Goal: Information Seeking & Learning: Find specific fact

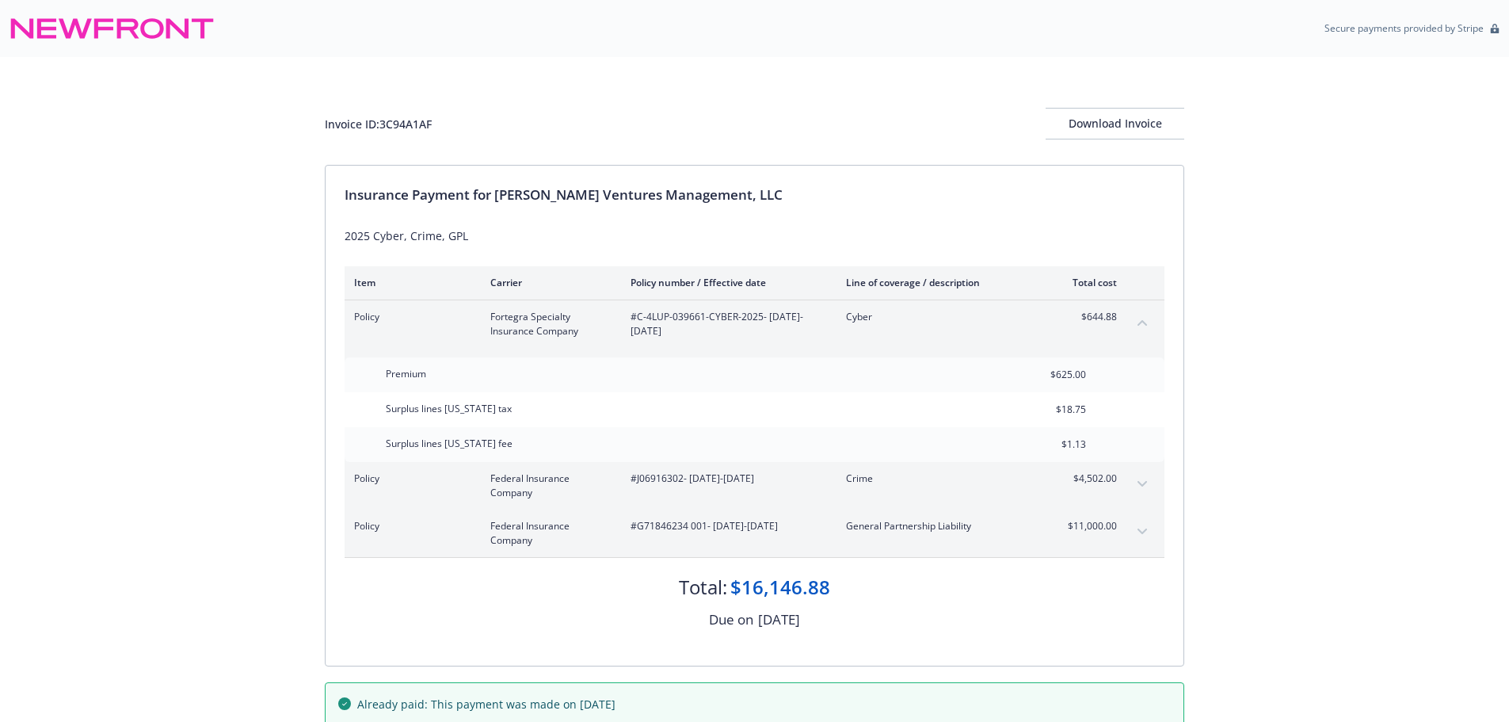
click at [413, 121] on div "Invoice ID: 3C94A1AF" at bounding box center [378, 124] width 107 height 17
copy div "3C94A1AF"
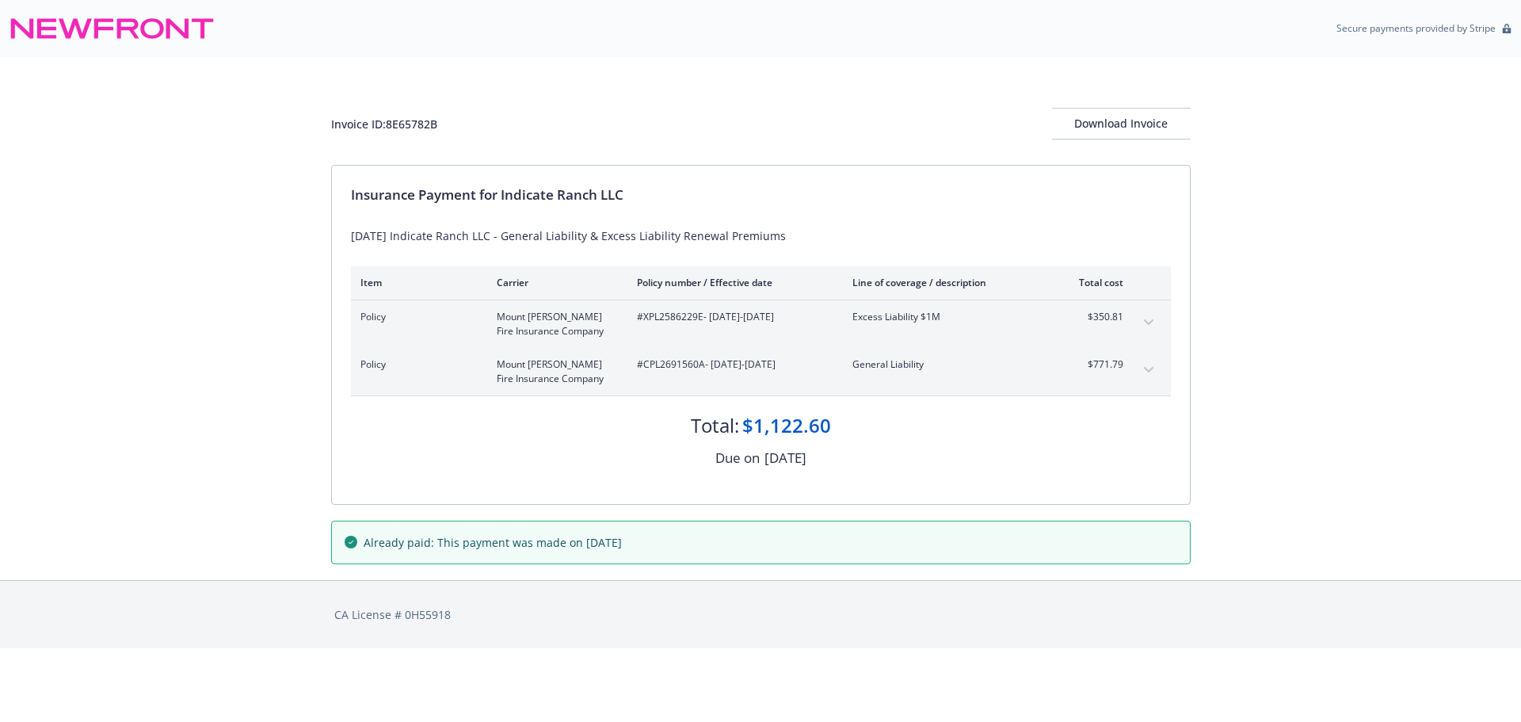
click at [261, 494] on div "Invoice ID: 8E65782B Download Invoice Insurance Payment for Indicate Ranch LLC …" at bounding box center [760, 318] width 1521 height 523
click at [1140, 322] on button "expand content" at bounding box center [1148, 322] width 25 height 25
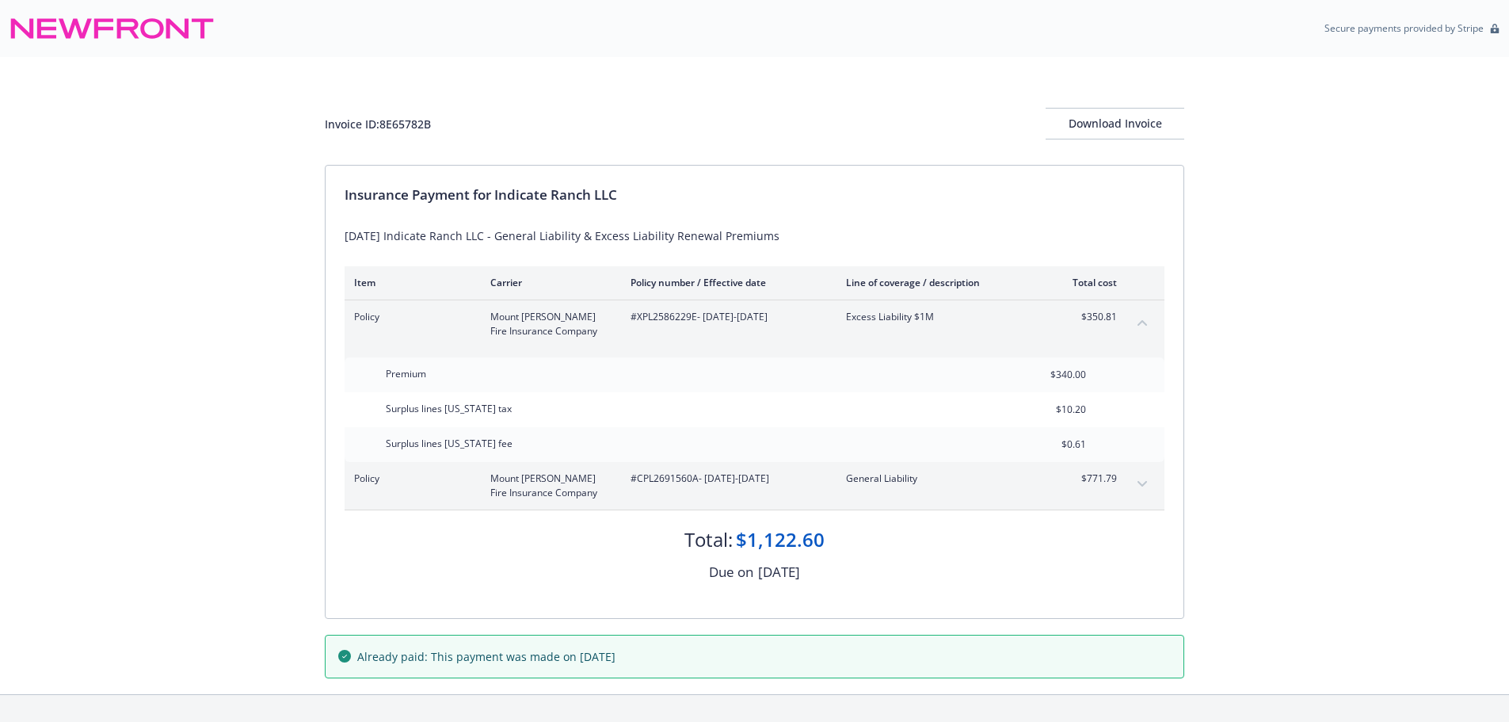
click at [406, 126] on div "Invoice ID: 8E65782B" at bounding box center [378, 124] width 106 height 17
copy div "8E65782B"
click at [1142, 482] on icon "expand content" at bounding box center [1143, 484] width 10 height 6
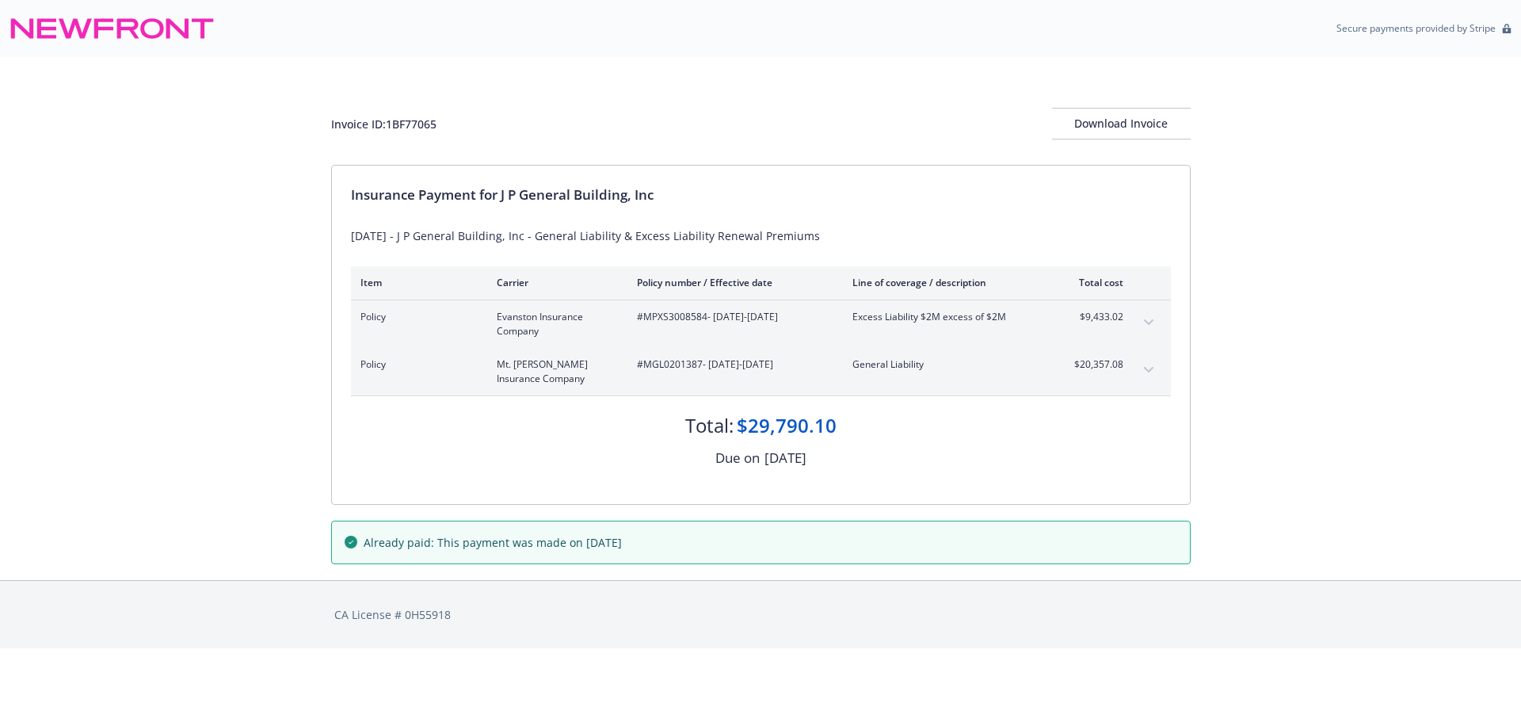
click at [1147, 367] on icon "expand content" at bounding box center [1149, 370] width 10 height 6
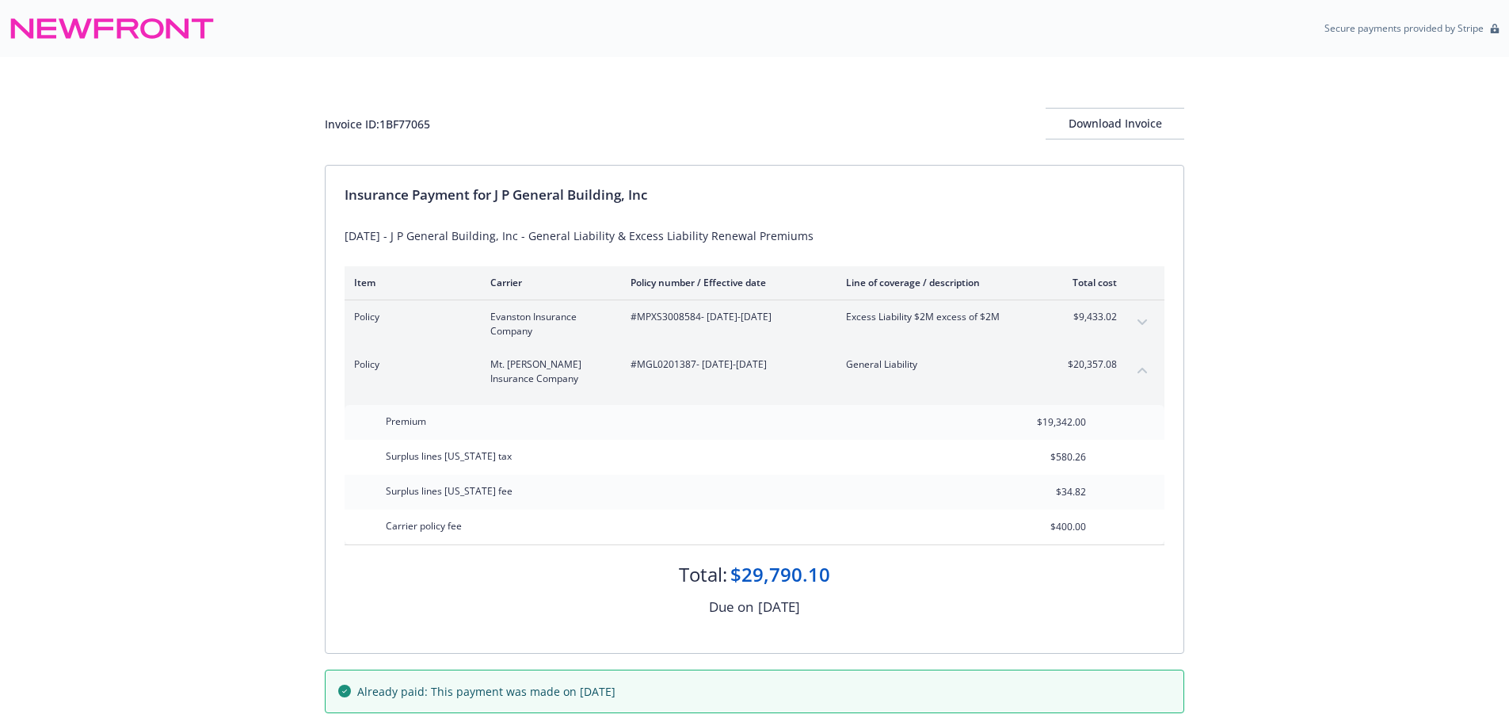
click at [247, 511] on div "Invoice ID: 1BF77065 Download Invoice Insurance Payment for J P General Buildin…" at bounding box center [754, 393] width 1509 height 672
click at [411, 121] on div "Invoice ID: 1BF77065" at bounding box center [377, 124] width 105 height 17
copy div "1BF77065"
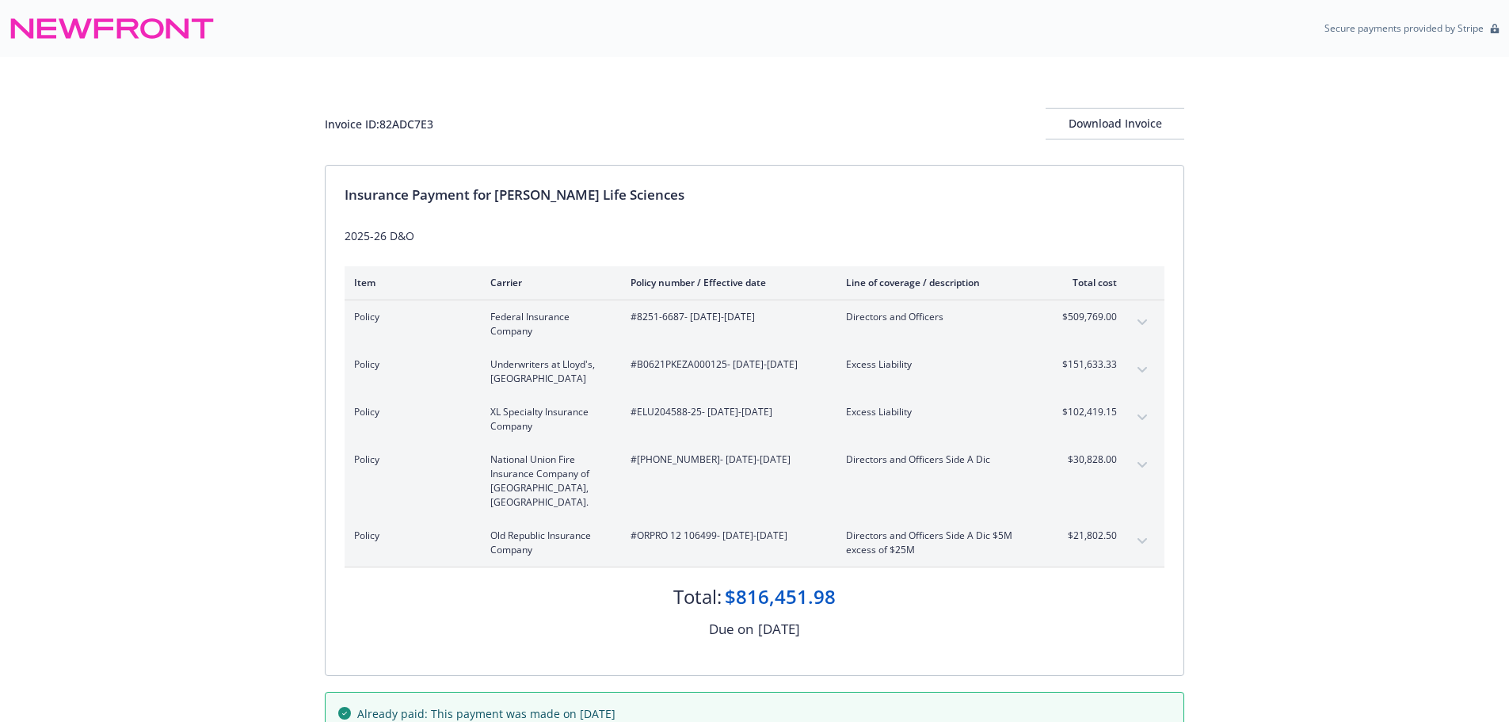
click at [183, 447] on div "Invoice ID: 82ADC7E3 Download Invoice Insurance Payment for Kezar Life Sciences…" at bounding box center [754, 404] width 1509 height 694
click at [1138, 368] on icon "expand content" at bounding box center [1143, 370] width 10 height 6
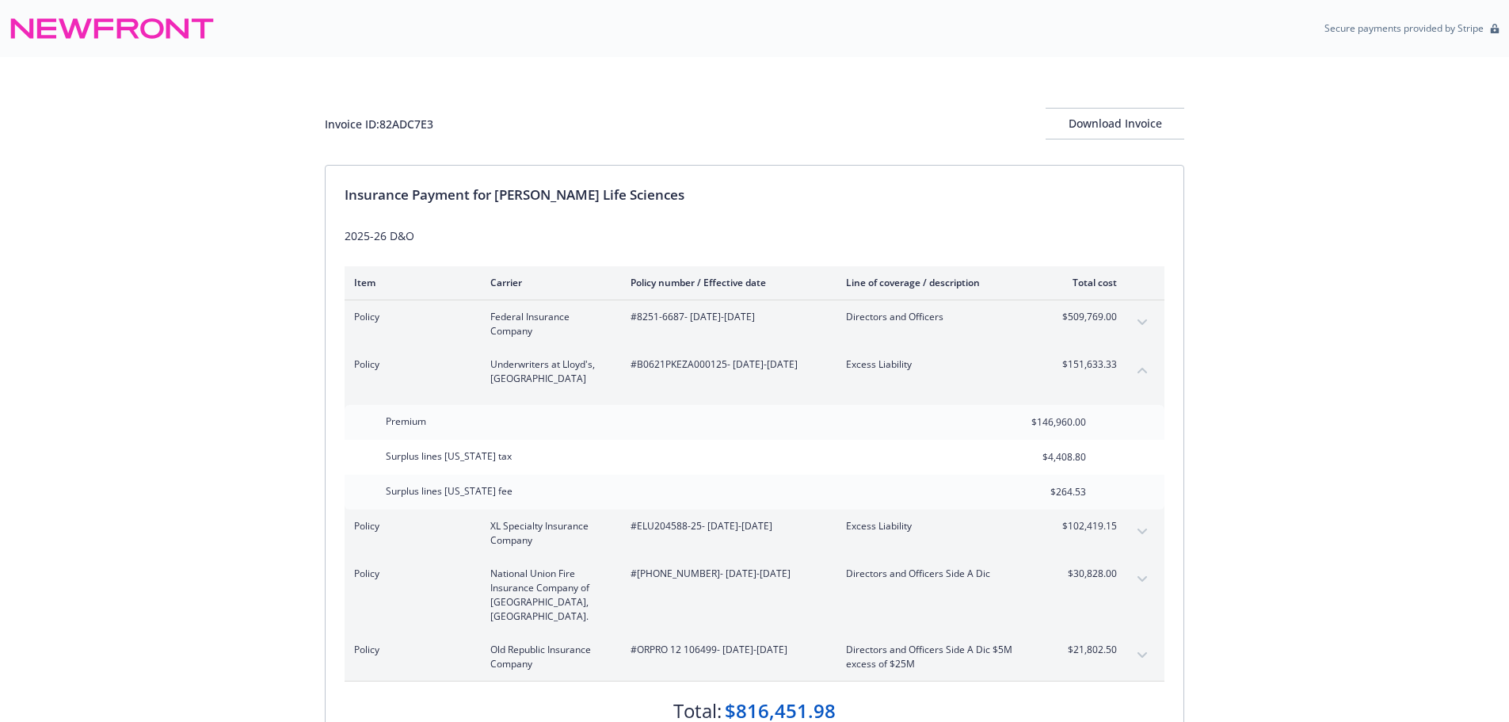
click at [419, 122] on div "Invoice ID: 82ADC7E3" at bounding box center [379, 124] width 109 height 17
copy div "82ADC7E3"
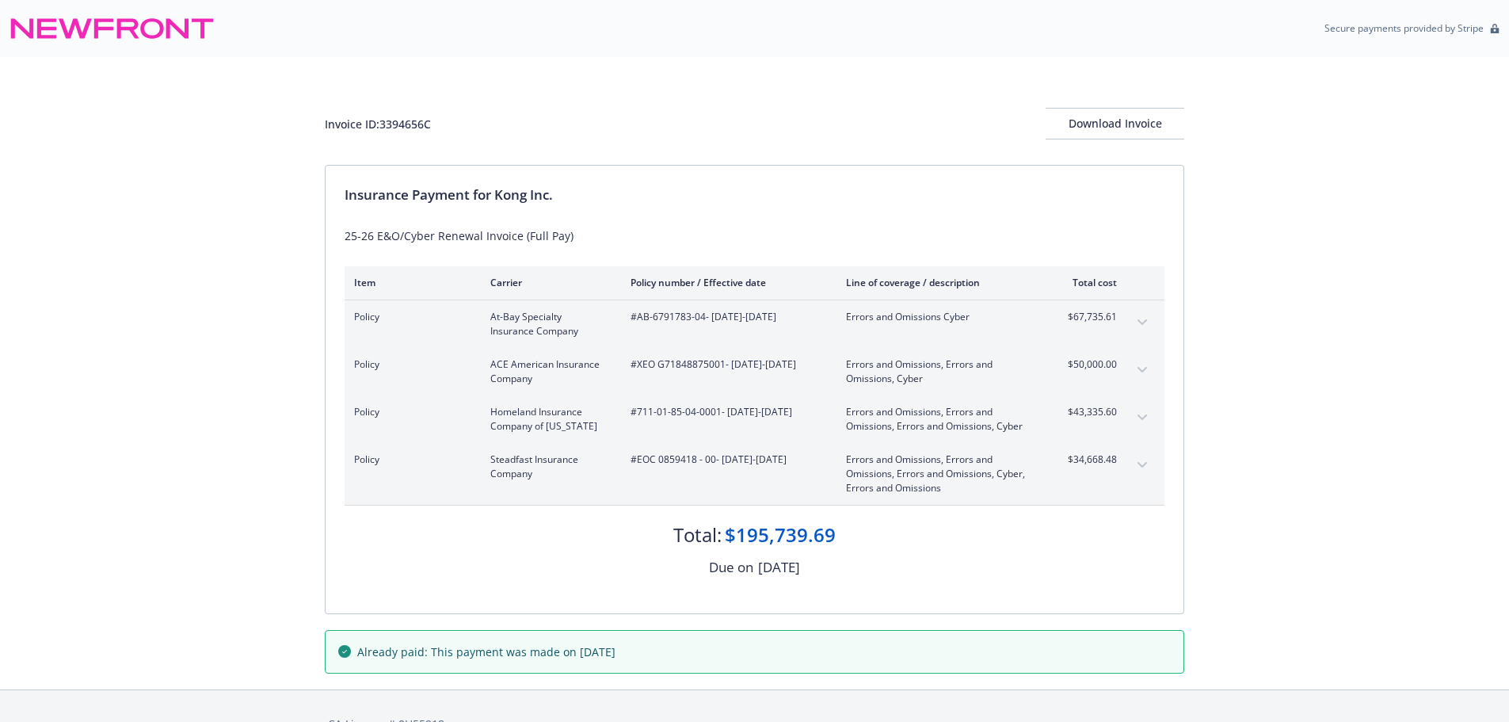
click at [156, 448] on div "Invoice ID: 3394656C Download Invoice Insurance Payment for Kong Inc. 25-26 E&O…" at bounding box center [754, 373] width 1509 height 632
click at [1144, 418] on icon "expand content" at bounding box center [1143, 417] width 10 height 6
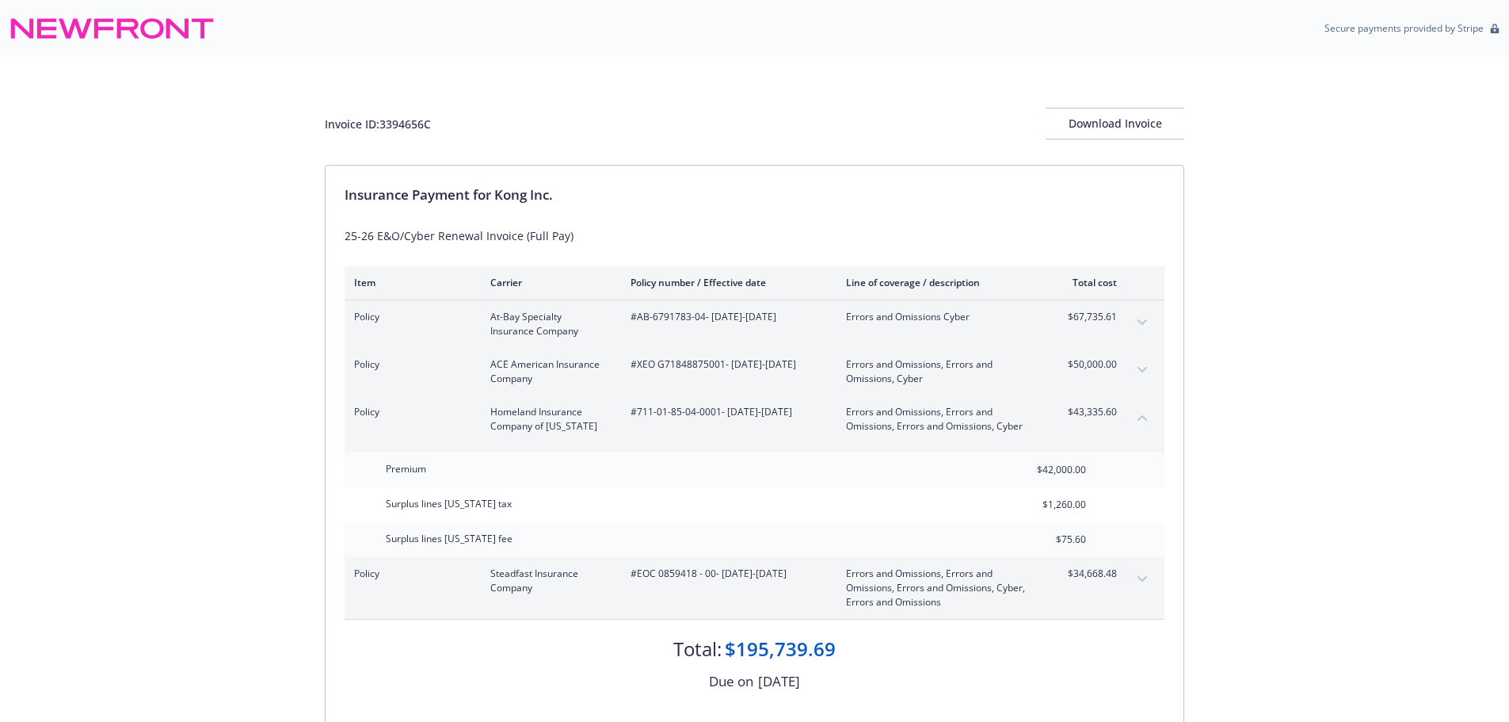
click at [411, 121] on div "Invoice ID: 3394656C" at bounding box center [378, 124] width 106 height 17
copy div "3394656C"
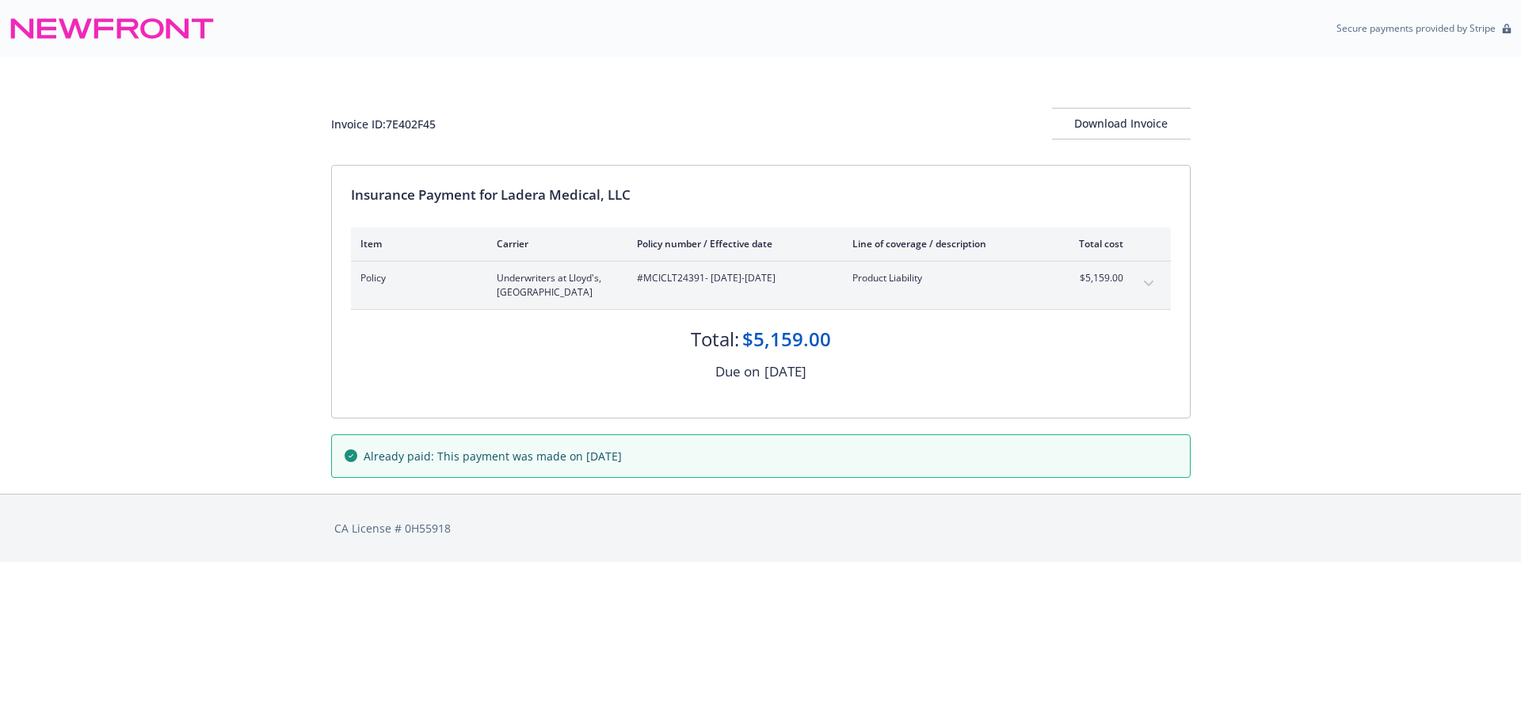
click at [1147, 285] on icon "expand content" at bounding box center [1149, 283] width 10 height 6
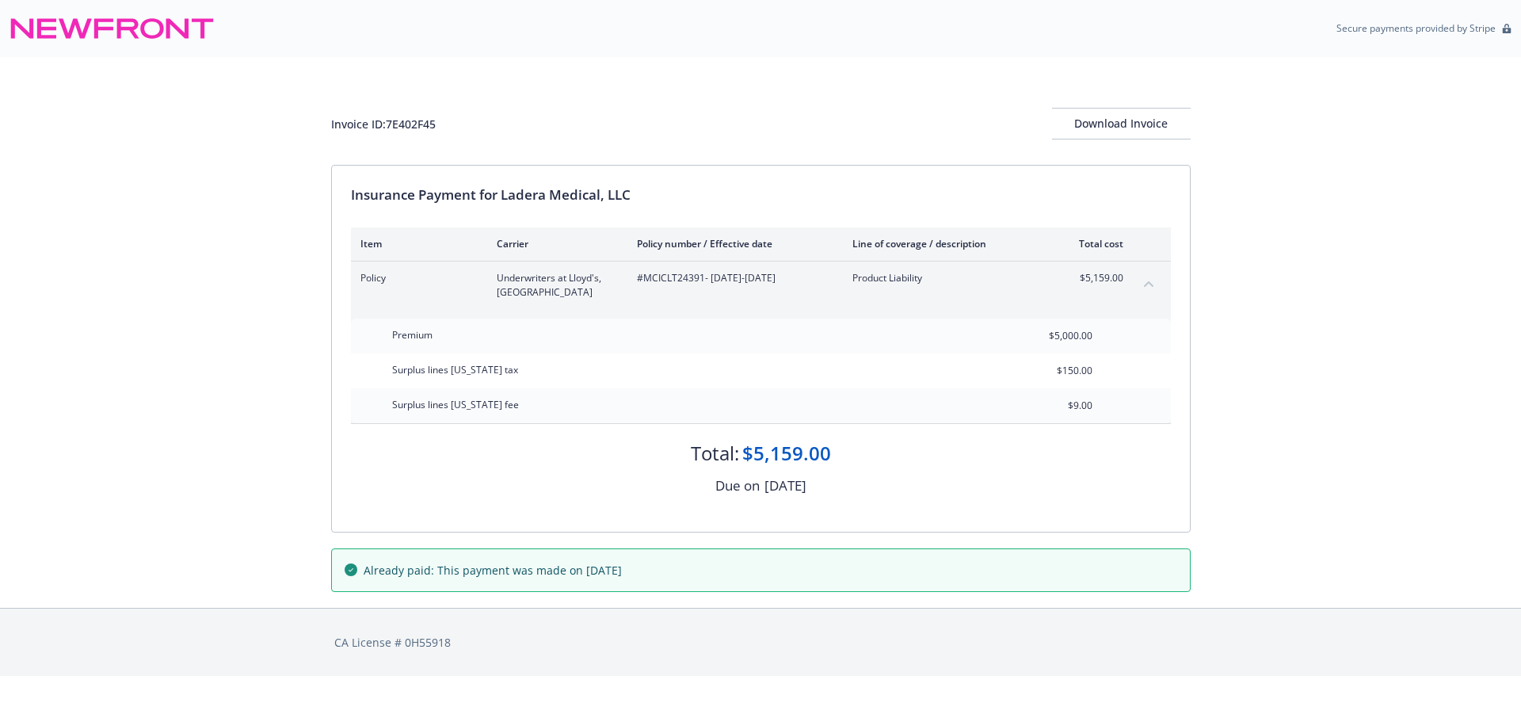
click at [410, 123] on div "Invoice ID: 7E402F45" at bounding box center [383, 124] width 105 height 17
drag, startPoint x: 410, startPoint y: 123, endPoint x: 401, endPoint y: 135, distance: 15.4
click at [410, 123] on div "Invoice ID: 7E402F45" at bounding box center [383, 124] width 105 height 17
copy div "7E402F45"
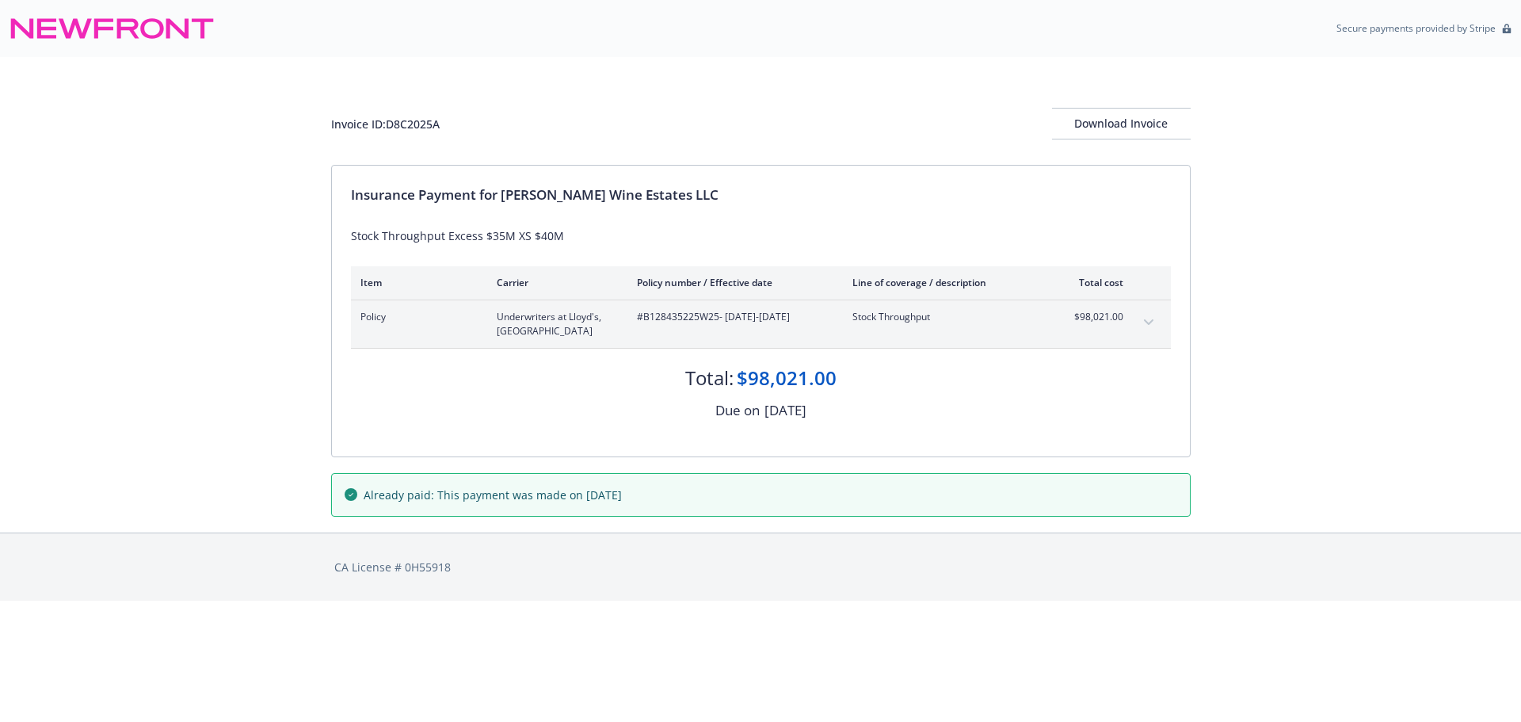
click at [1146, 322] on icon "expand content" at bounding box center [1149, 322] width 10 height 6
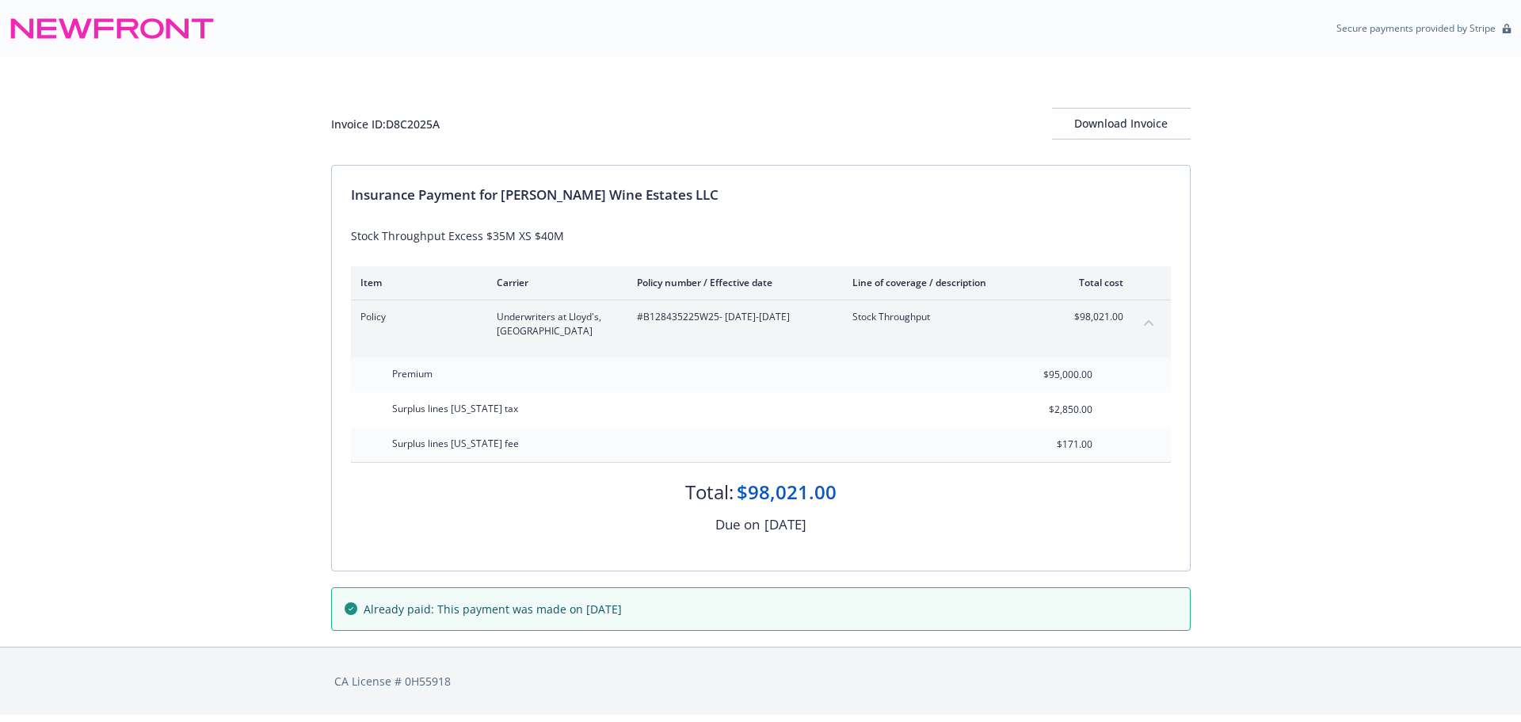
click at [414, 117] on div "Invoice ID: D8C2025A" at bounding box center [385, 124] width 109 height 17
copy div "D8C2025A"
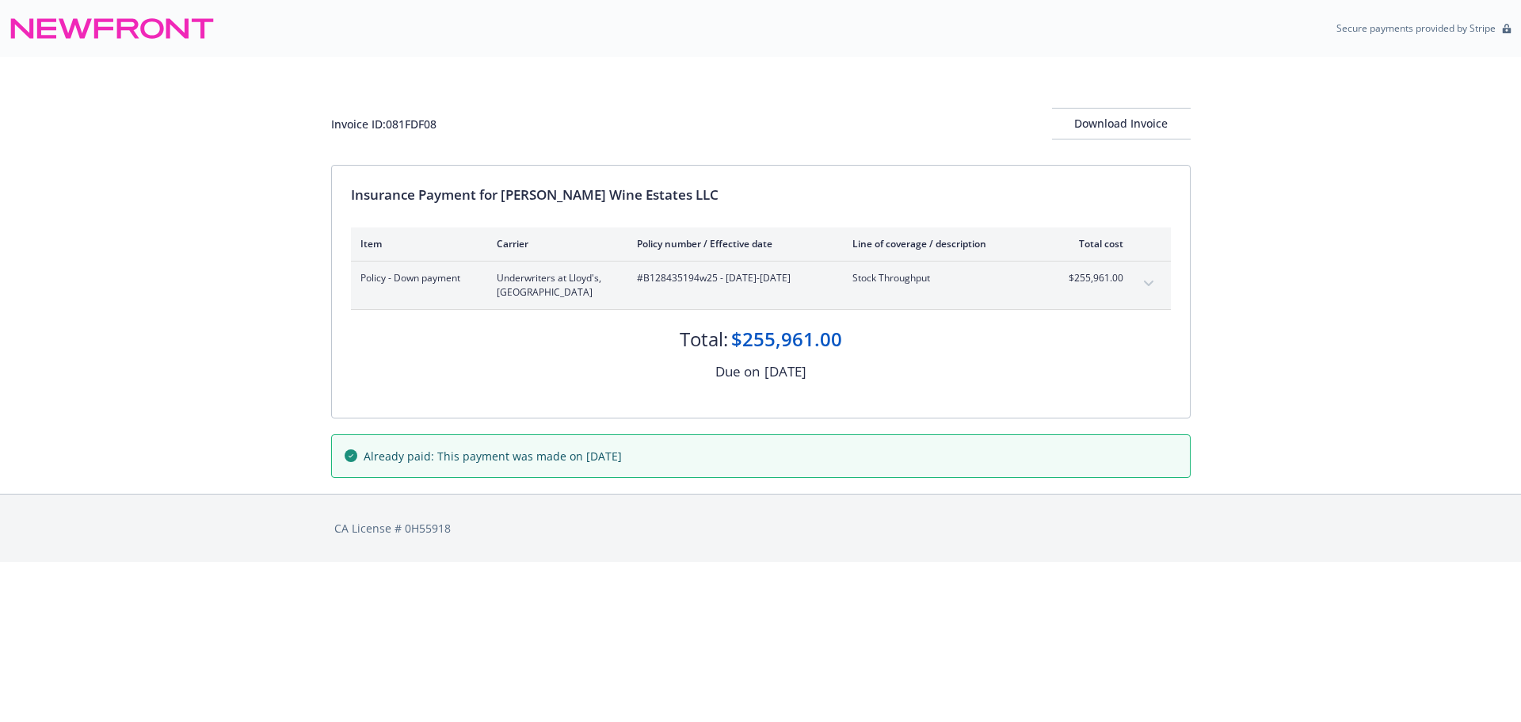
click at [1151, 284] on icon "expand content" at bounding box center [1149, 283] width 10 height 6
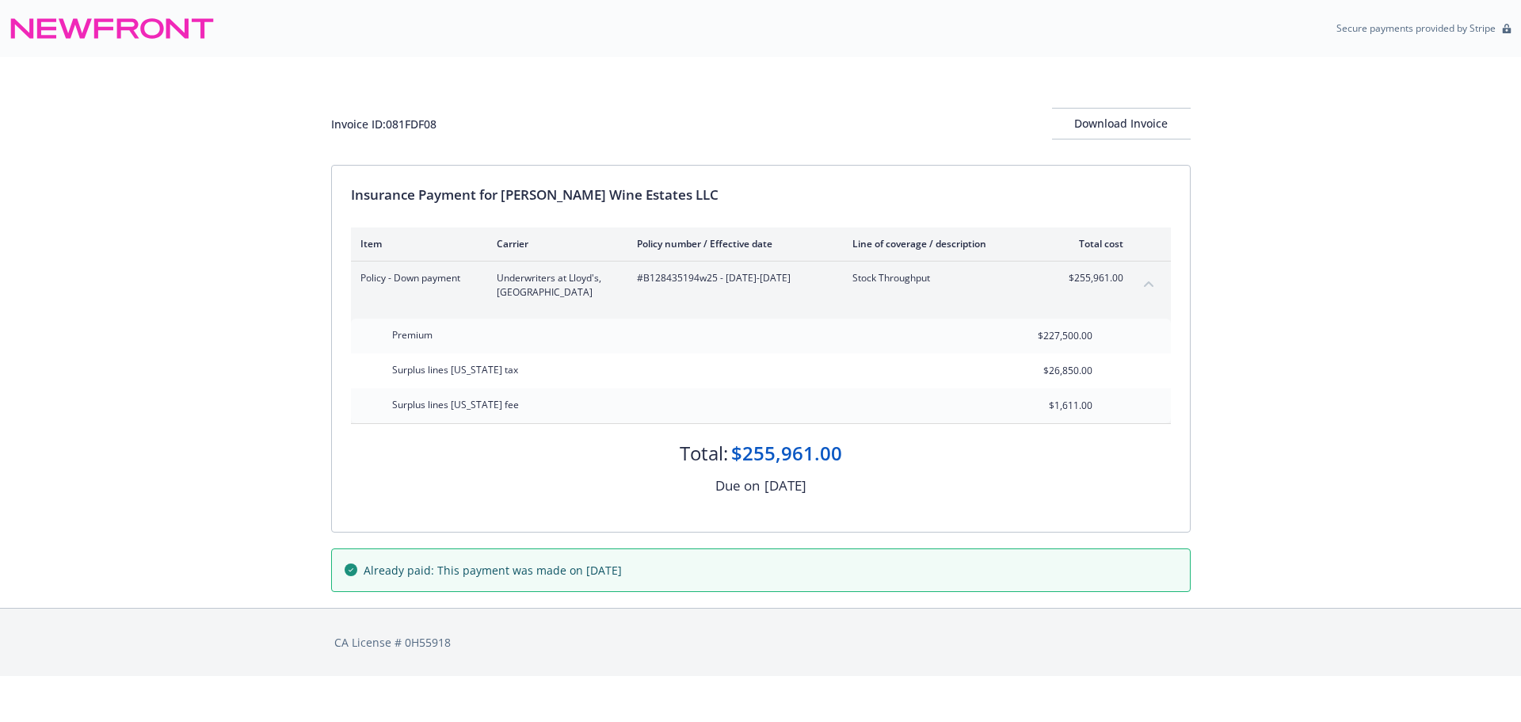
click at [181, 471] on div "Invoice ID: 081FDF08 Download Invoice Insurance Payment for Lawrence Wine Estat…" at bounding box center [760, 332] width 1521 height 551
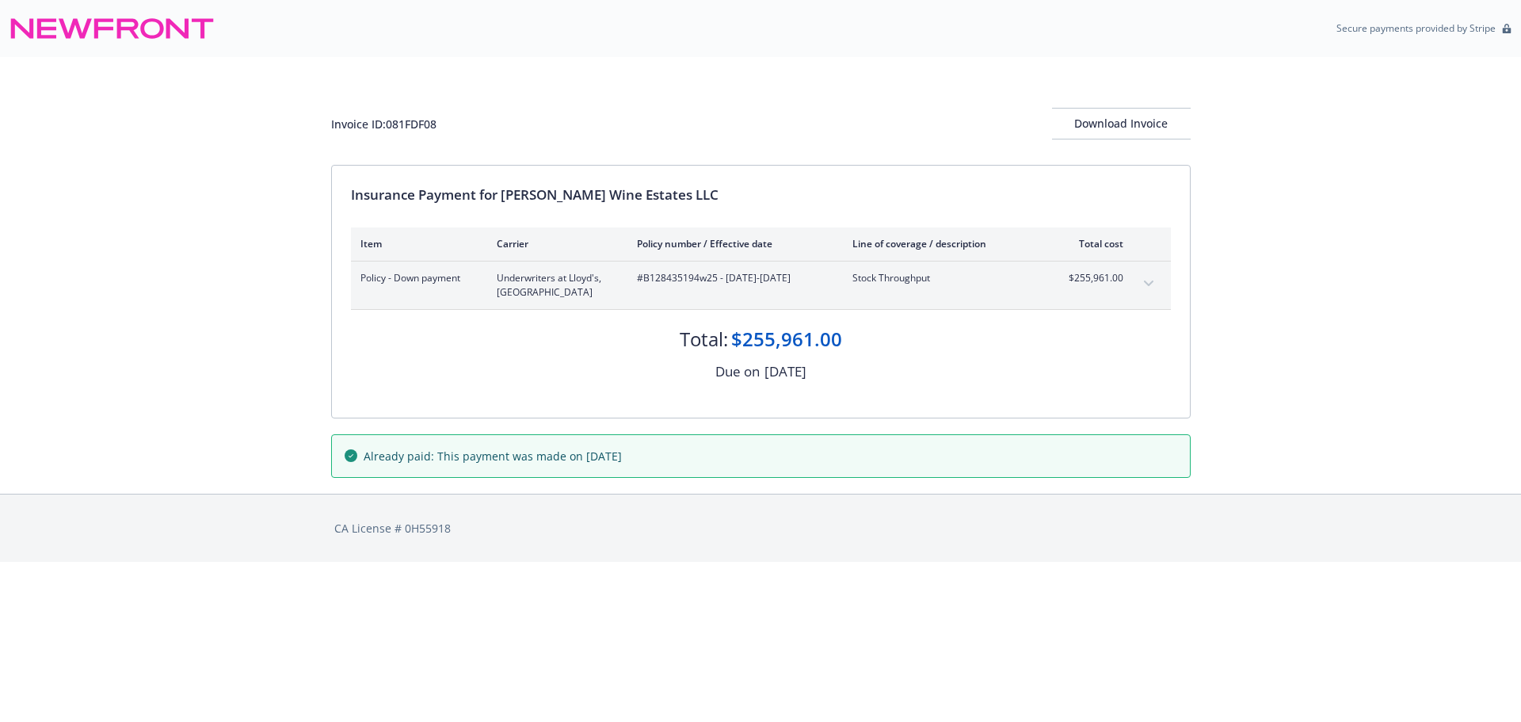
click at [416, 118] on div "Invoice ID: 081FDF08" at bounding box center [383, 124] width 105 height 17
copy div "081FDF08"
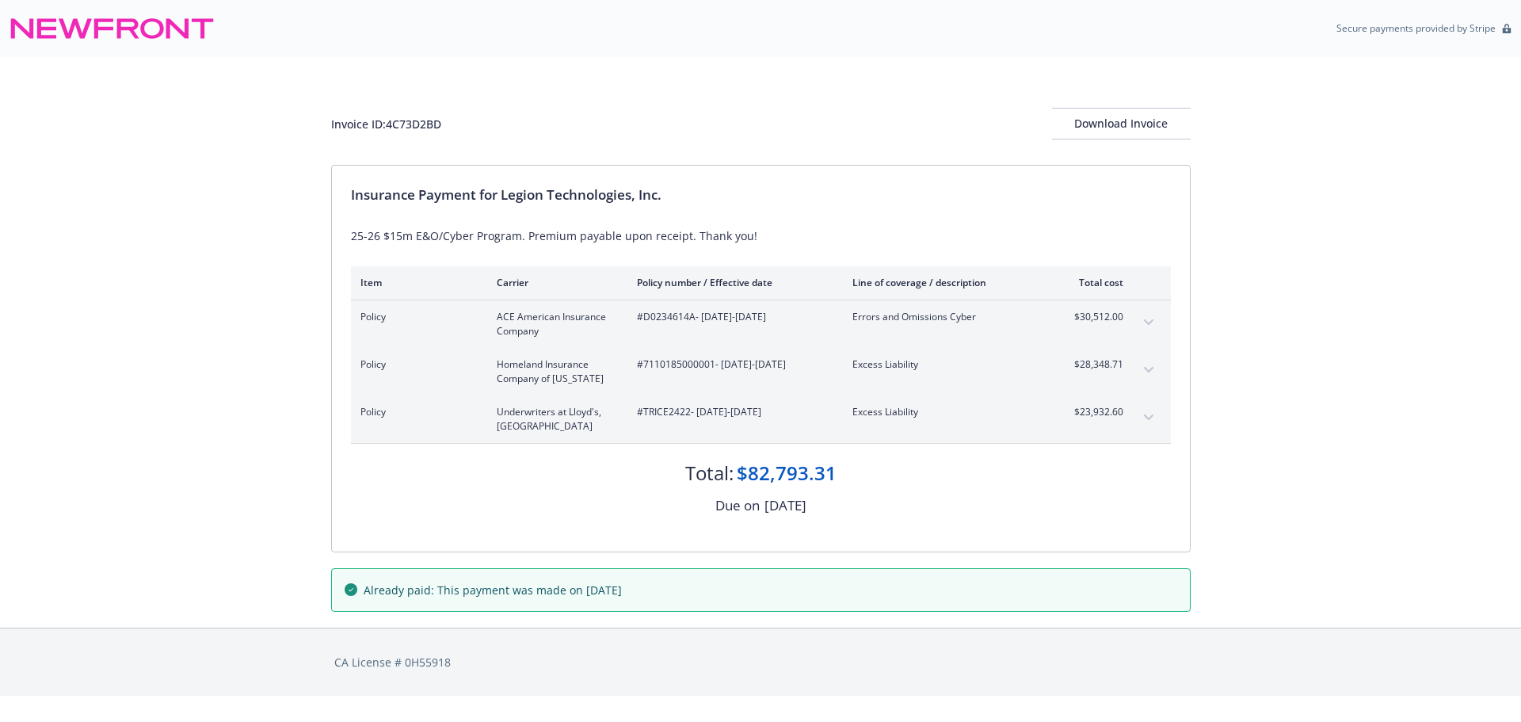
click at [1147, 371] on icon "expand content" at bounding box center [1149, 370] width 10 height 6
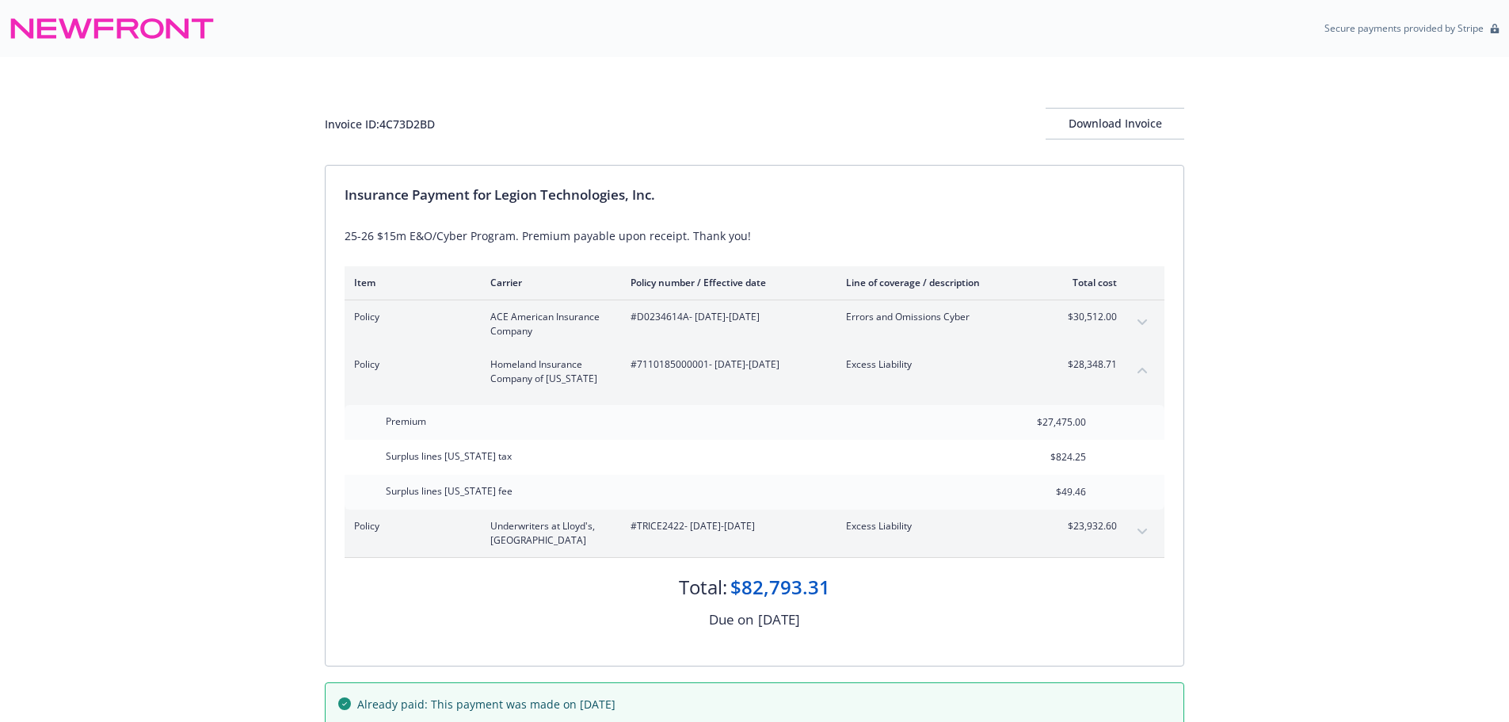
click at [655, 365] on span "#7110185000001 - 06/19/2025-06/19/2026" at bounding box center [726, 364] width 190 height 14
copy span "7110185000001"
click at [410, 125] on div "Invoice ID: 4C73D2BD" at bounding box center [380, 124] width 110 height 17
drag, startPoint x: 410, startPoint y: 125, endPoint x: 385, endPoint y: 147, distance: 33.7
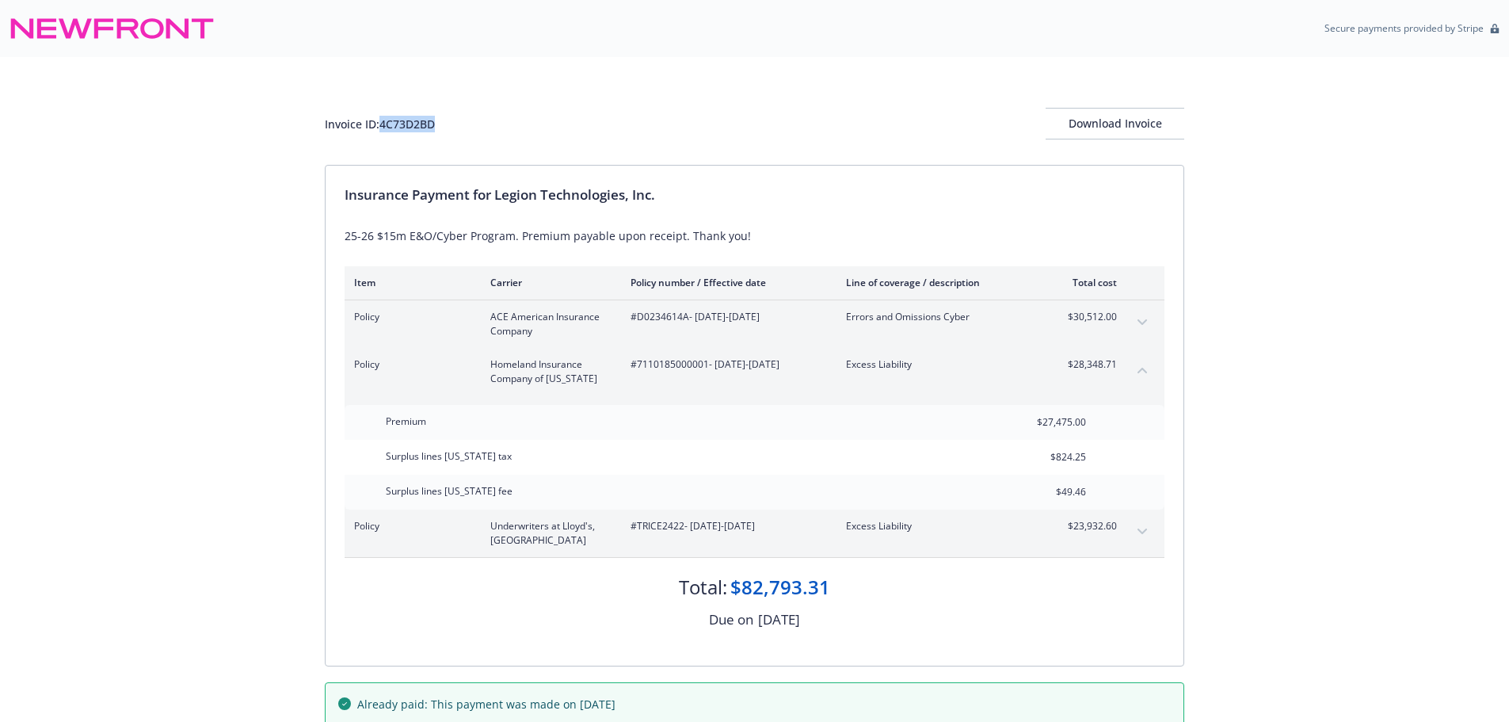
click at [410, 124] on div "Invoice ID: 4C73D2BD" at bounding box center [380, 124] width 110 height 17
copy div "4C73D2BD"
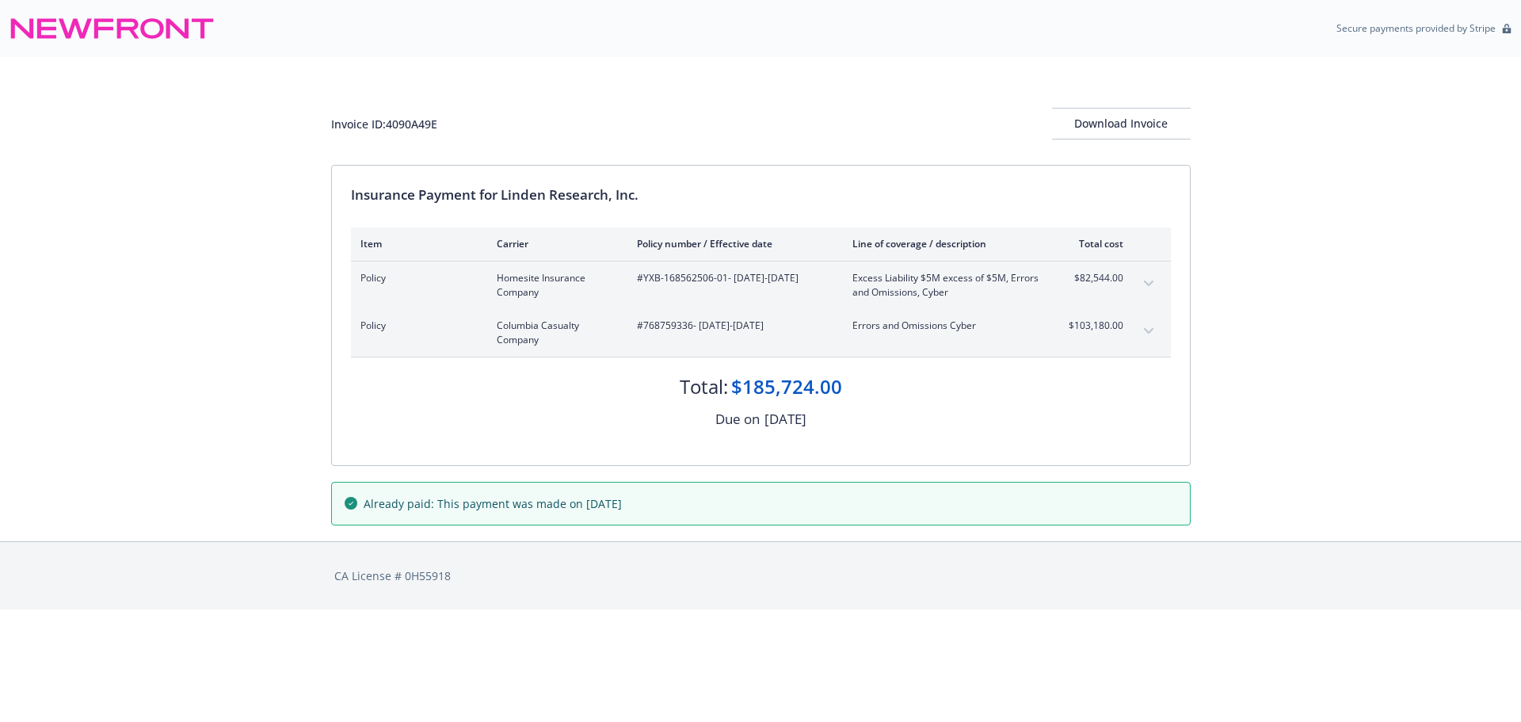
click at [175, 480] on div "Invoice ID: 4090A49E Download Invoice Insurance Payment for Linden Research, In…" at bounding box center [760, 299] width 1521 height 484
click at [1145, 327] on button "expand content" at bounding box center [1148, 330] width 25 height 25
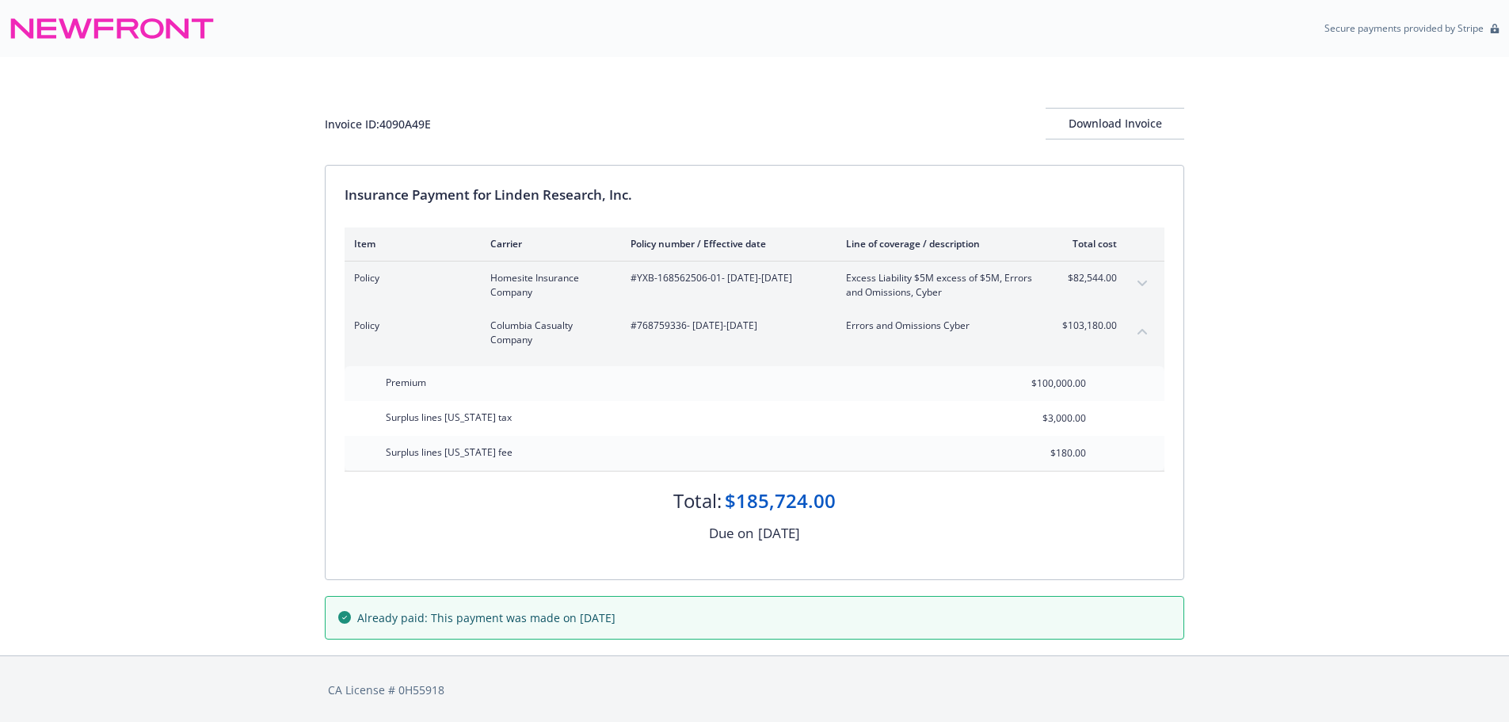
click at [420, 120] on div "Invoice ID: 4090A49E" at bounding box center [378, 124] width 106 height 17
drag, startPoint x: 420, startPoint y: 120, endPoint x: 324, endPoint y: 177, distance: 111.6
click at [420, 120] on div "Invoice ID: 4090A49E" at bounding box center [378, 124] width 106 height 17
copy div "4090A49E"
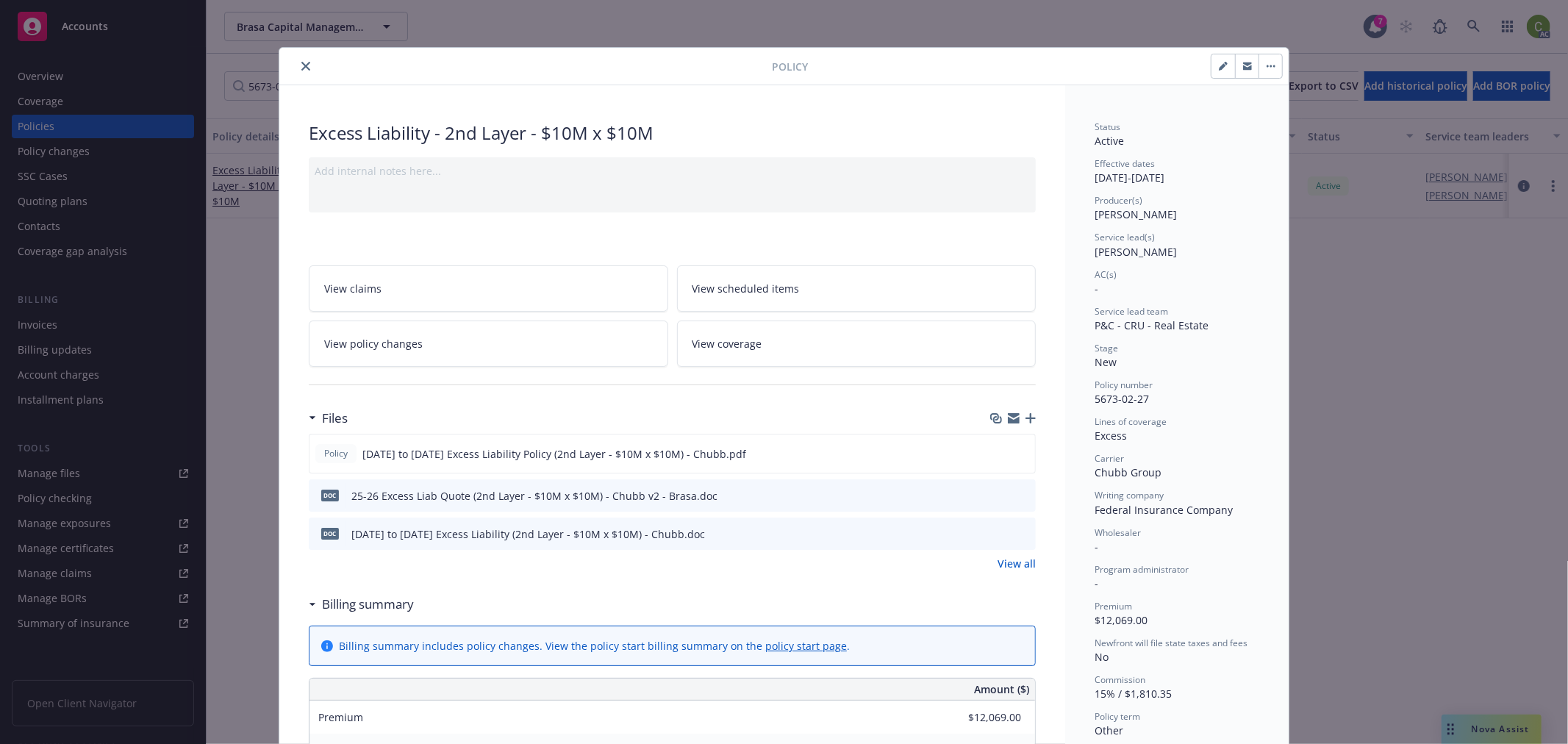
click at [302, 64] on icon "close" at bounding box center [306, 67] width 9 height 9
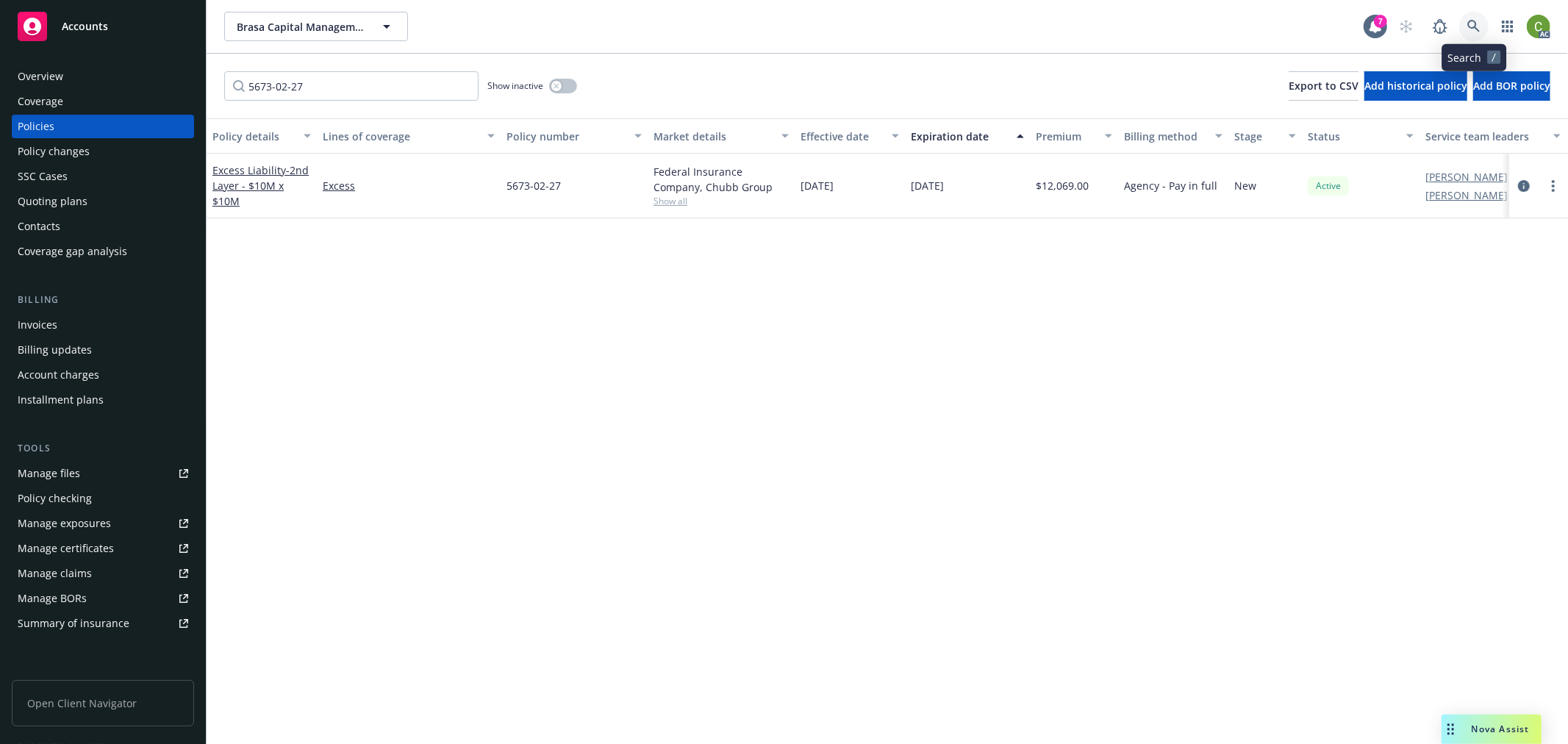
click at [1467, 32] on icon at bounding box center [1473, 26] width 13 height 13
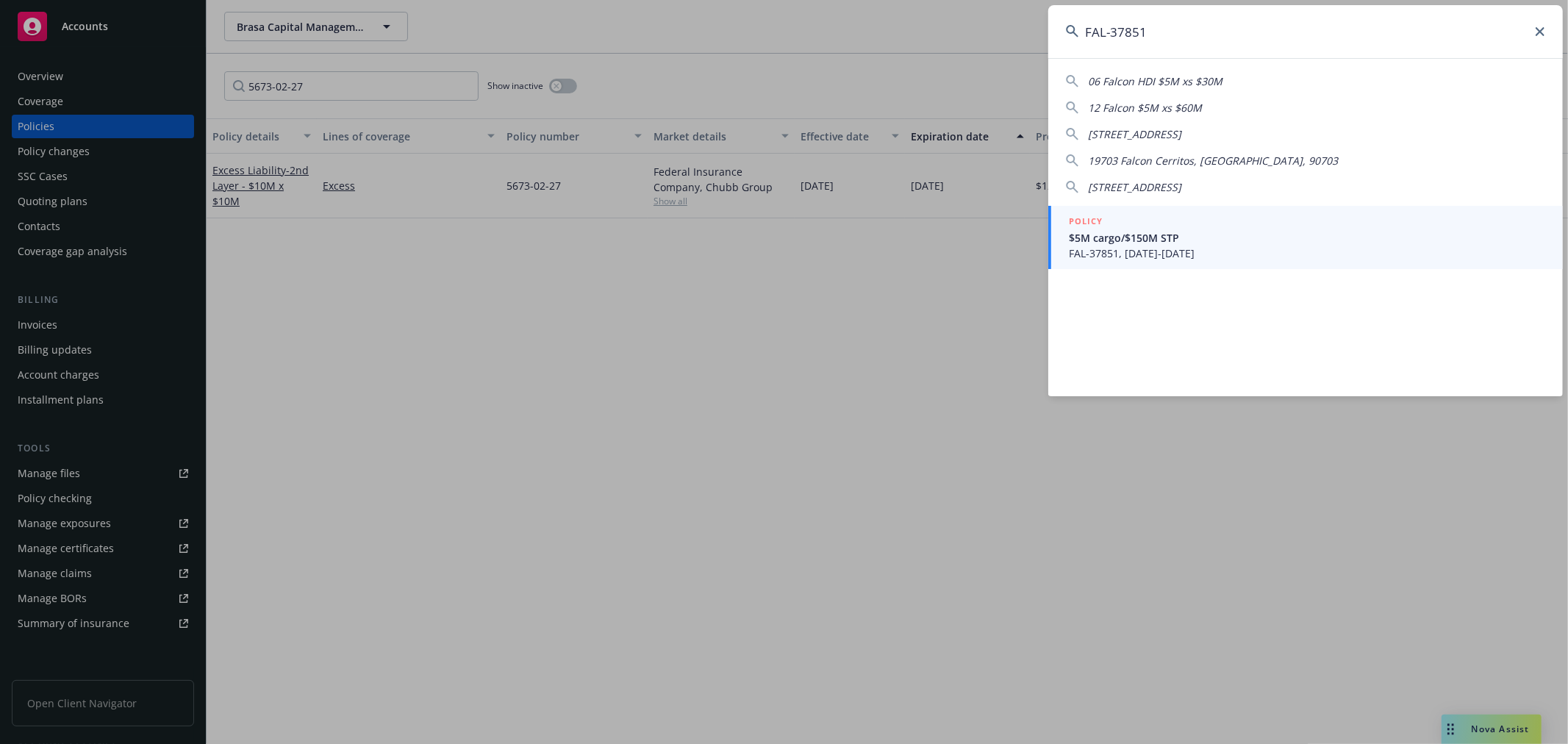
type input "FAL-37851"
click at [1175, 248] on span "FAL-37851, 06/17/2025-06/17/2026" at bounding box center [1306, 253] width 476 height 16
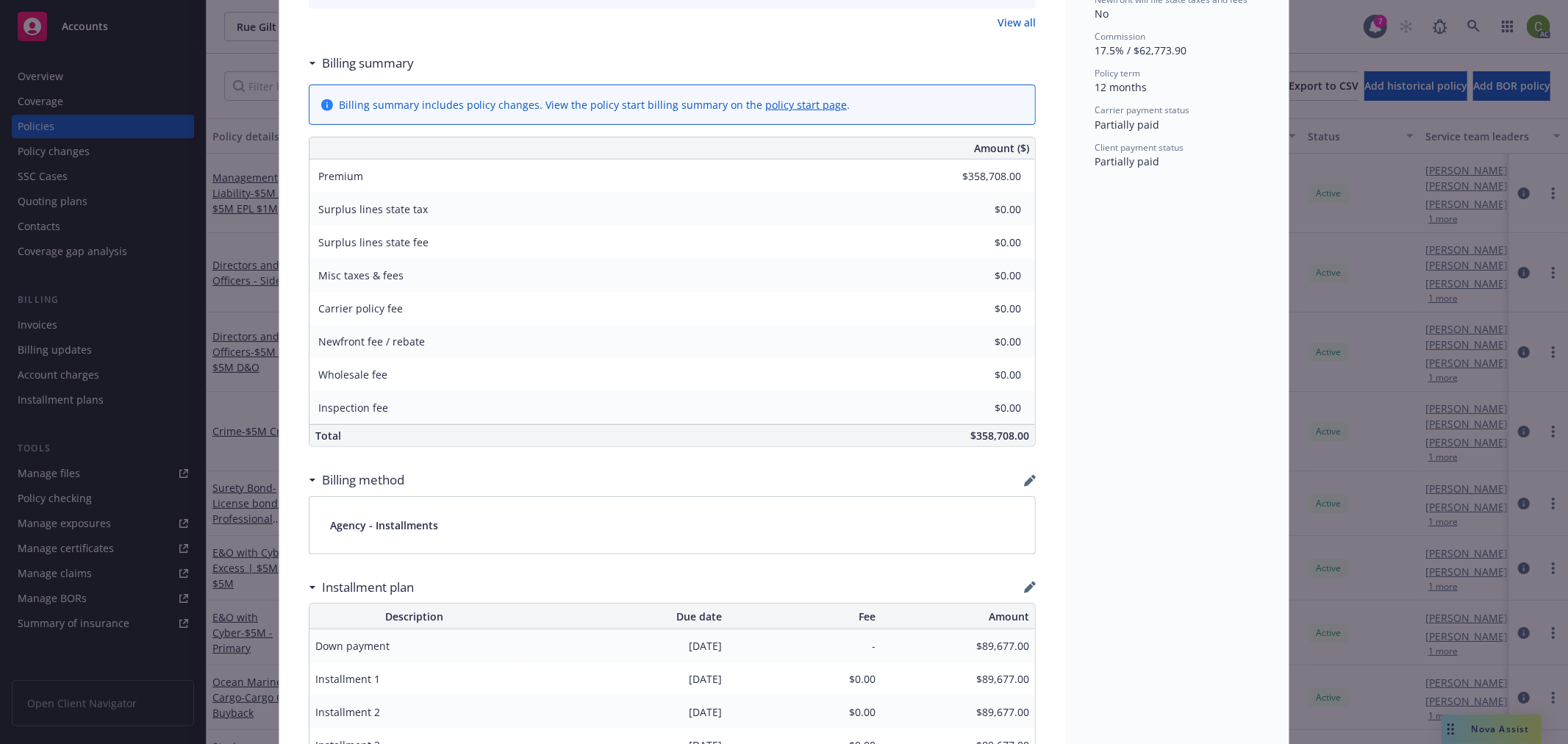
scroll to position [816, 0]
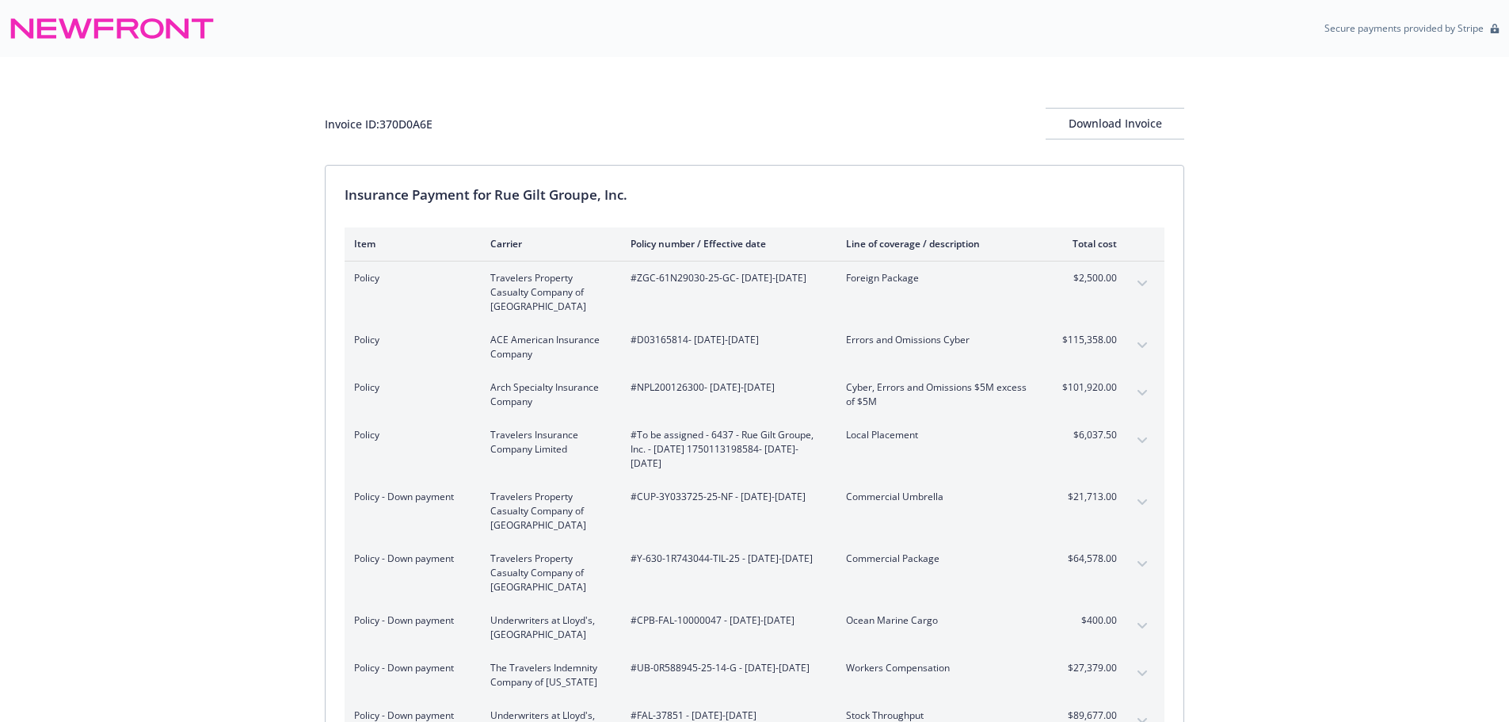
click at [1316, 462] on div "Invoice ID: 370D0A6E Download Invoice Insurance Payment for Rue Gilt Groupe, In…" at bounding box center [754, 517] width 1509 height 921
drag, startPoint x: 1503, startPoint y: 475, endPoint x: 1474, endPoint y: 487, distance: 30.9
click at [1500, 476] on div "Invoice ID: 370D0A6E Download Invoice Insurance Payment for Rue Gilt Groupe, In…" at bounding box center [754, 517] width 1509 height 921
click at [1383, 492] on div "Invoice ID: 370D0A6E Download Invoice Insurance Payment for Rue Gilt Groupe, In…" at bounding box center [754, 517] width 1509 height 921
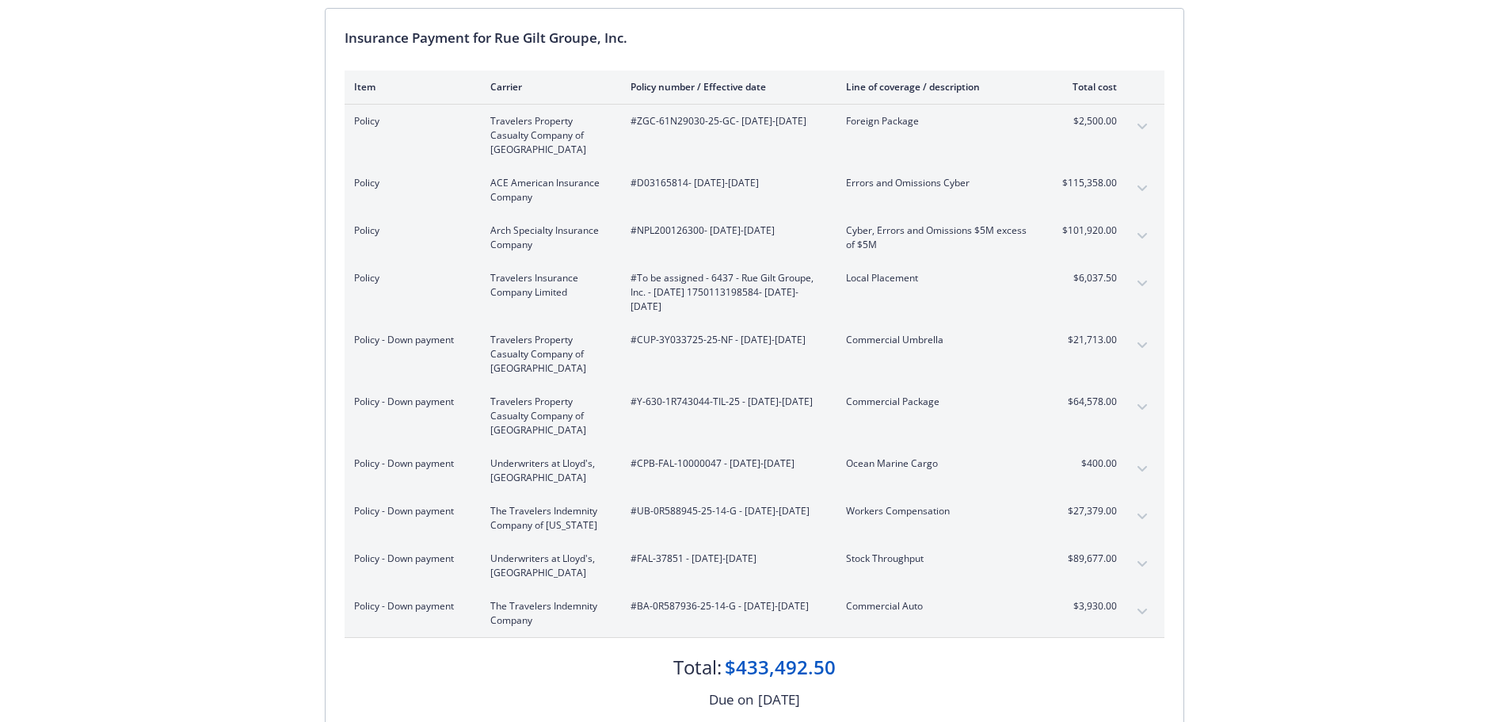
scroll to position [158, 0]
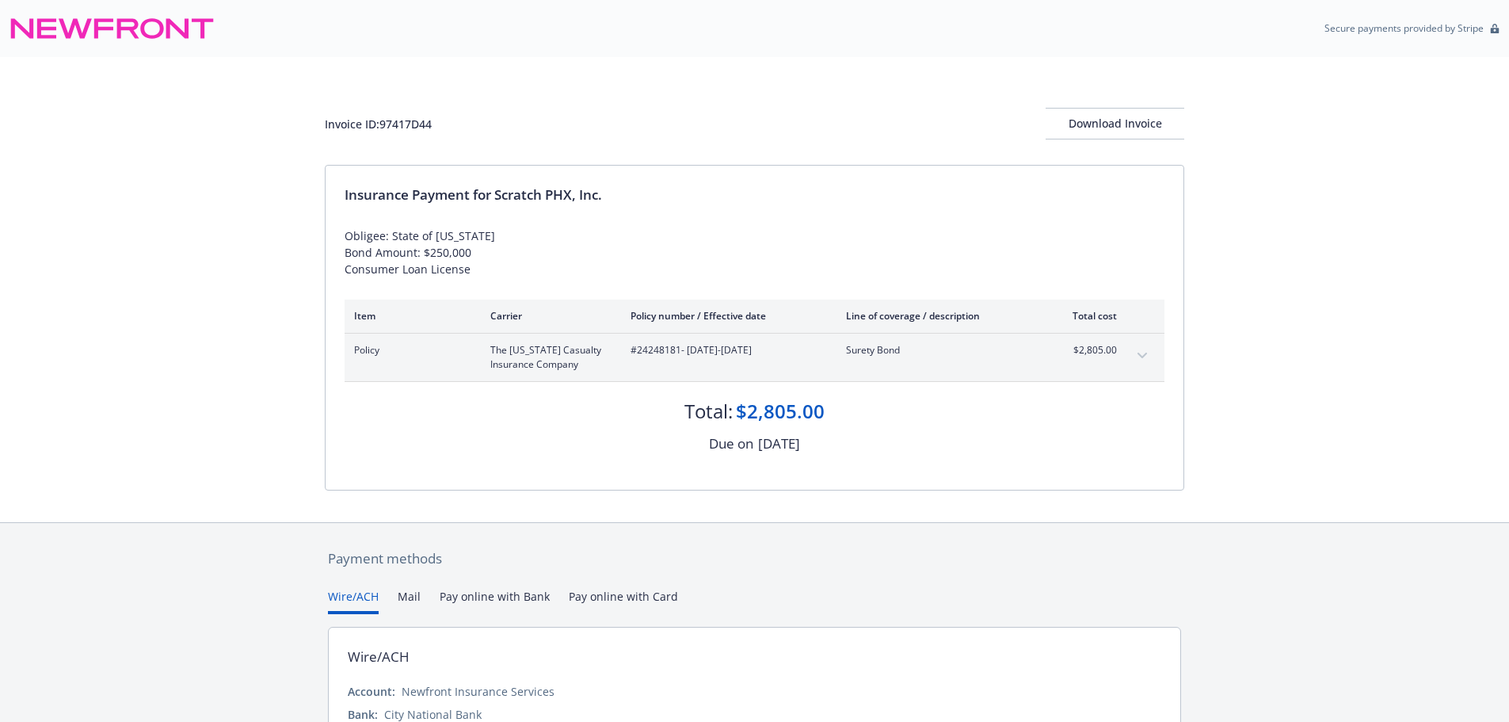
click at [254, 473] on div "Invoice ID: 97417D44 Download Invoice Insurance Payment for Scratch PHX, Inc. O…" at bounding box center [754, 289] width 1509 height 465
click at [1142, 354] on icon "expand content" at bounding box center [1143, 356] width 10 height 6
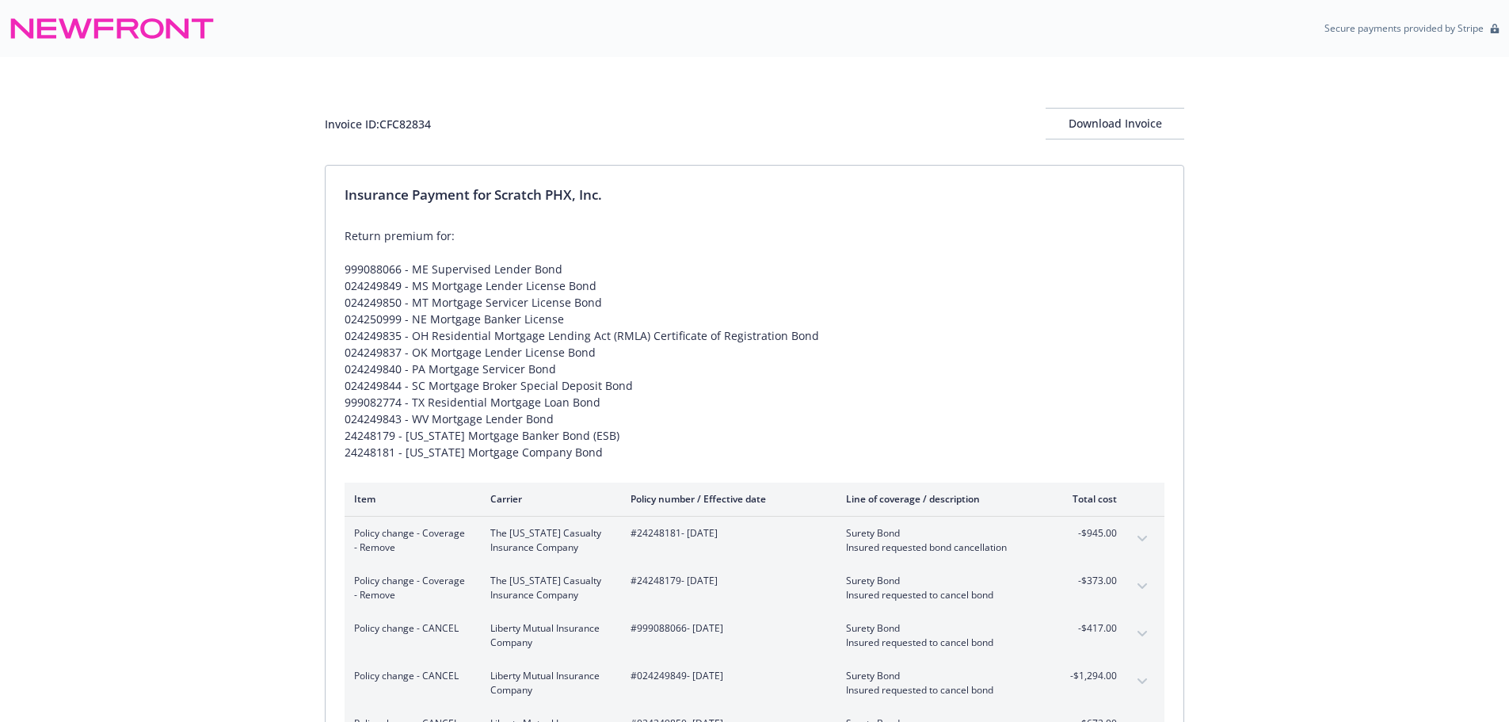
click at [1138, 535] on button "expand content" at bounding box center [1142, 538] width 25 height 25
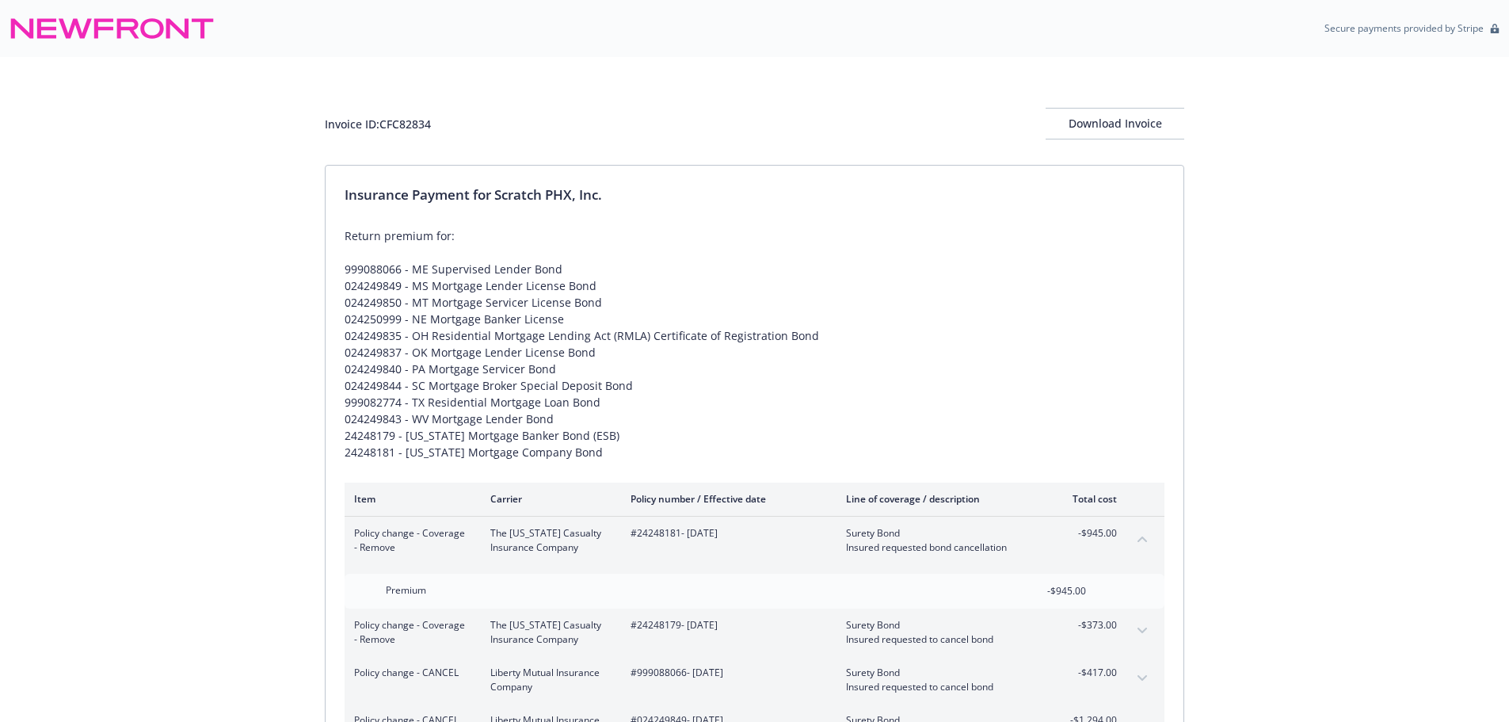
click at [665, 538] on span "#24248181 - 07/01/2024" at bounding box center [726, 533] width 190 height 14
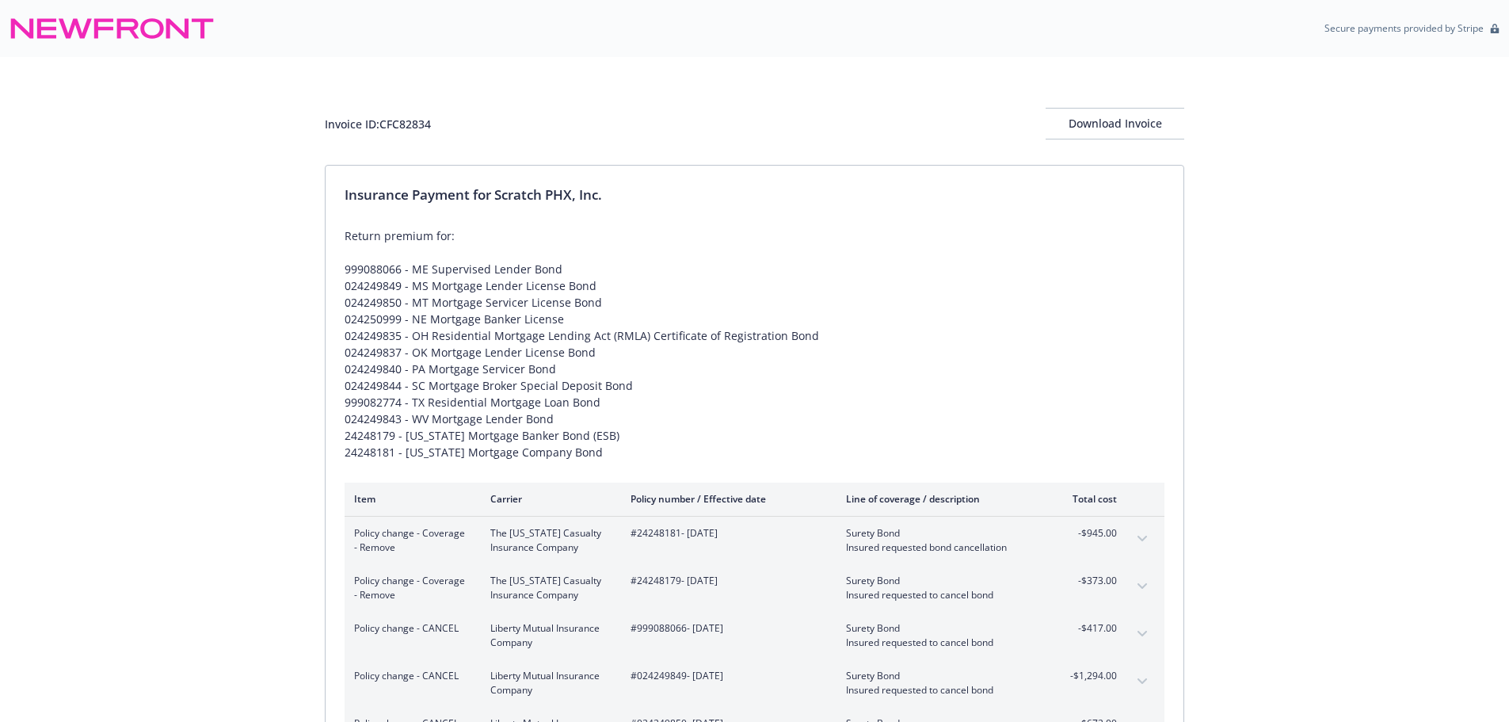
click at [880, 352] on div "Return premium for: 999088066 - ME Supervised Lender Bond 024249849 - MS Mortga…" at bounding box center [755, 343] width 820 height 233
click at [1136, 540] on button "expand content" at bounding box center [1142, 538] width 25 height 25
click at [162, 601] on div "Invoice ID: CFC82834 Download Invoice Insurance Payment for Scratch PHX, Inc. R…" at bounding box center [754, 641] width 1509 height 1168
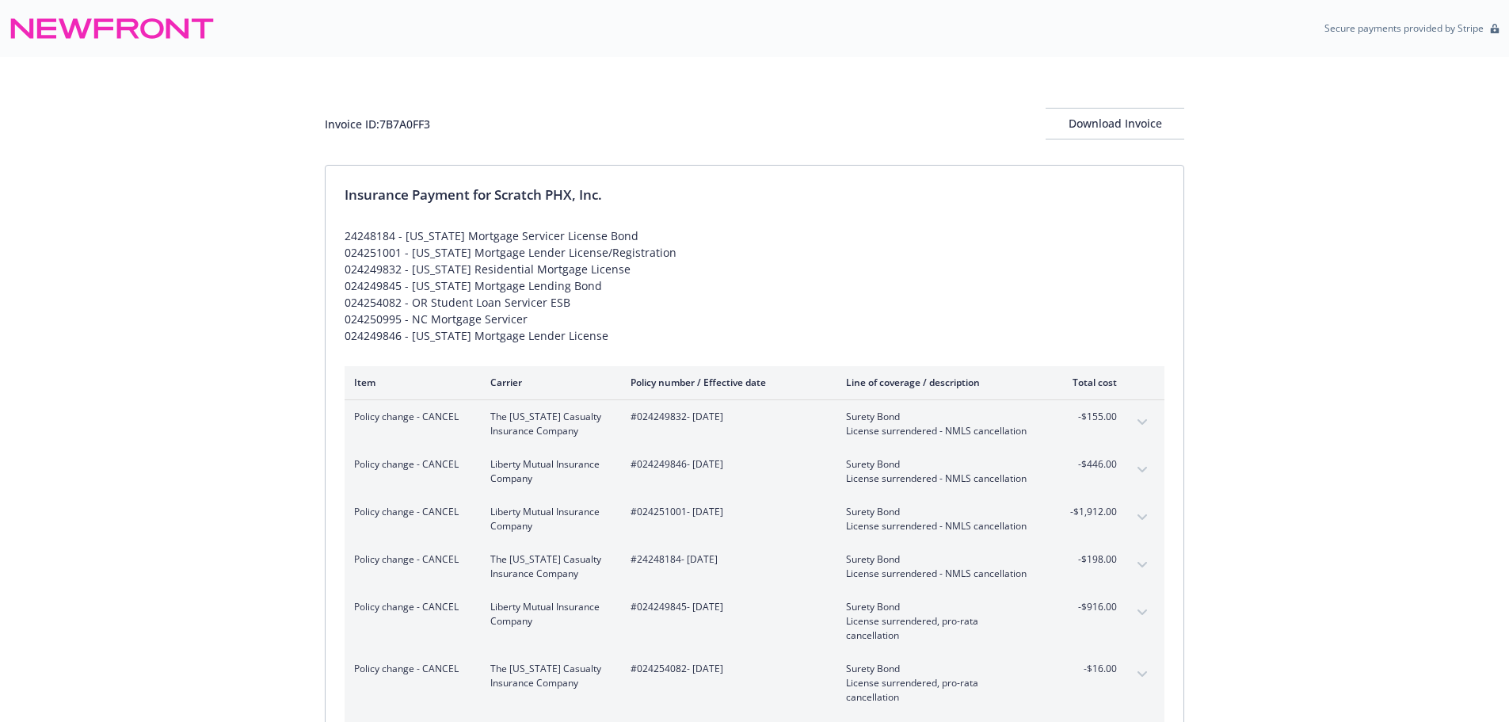
click at [233, 578] on div "Invoice ID: 7B7A0FF3 Download Invoice Insurance Payment for Scratch PHX, Inc. 2…" at bounding box center [754, 485] width 1509 height 856
click at [232, 616] on div "Invoice ID: 7B7A0FF3 Download Invoice Insurance Payment for Scratch PHX, Inc. 2…" at bounding box center [754, 485] width 1509 height 856
